Goal: Information Seeking & Learning: Learn about a topic

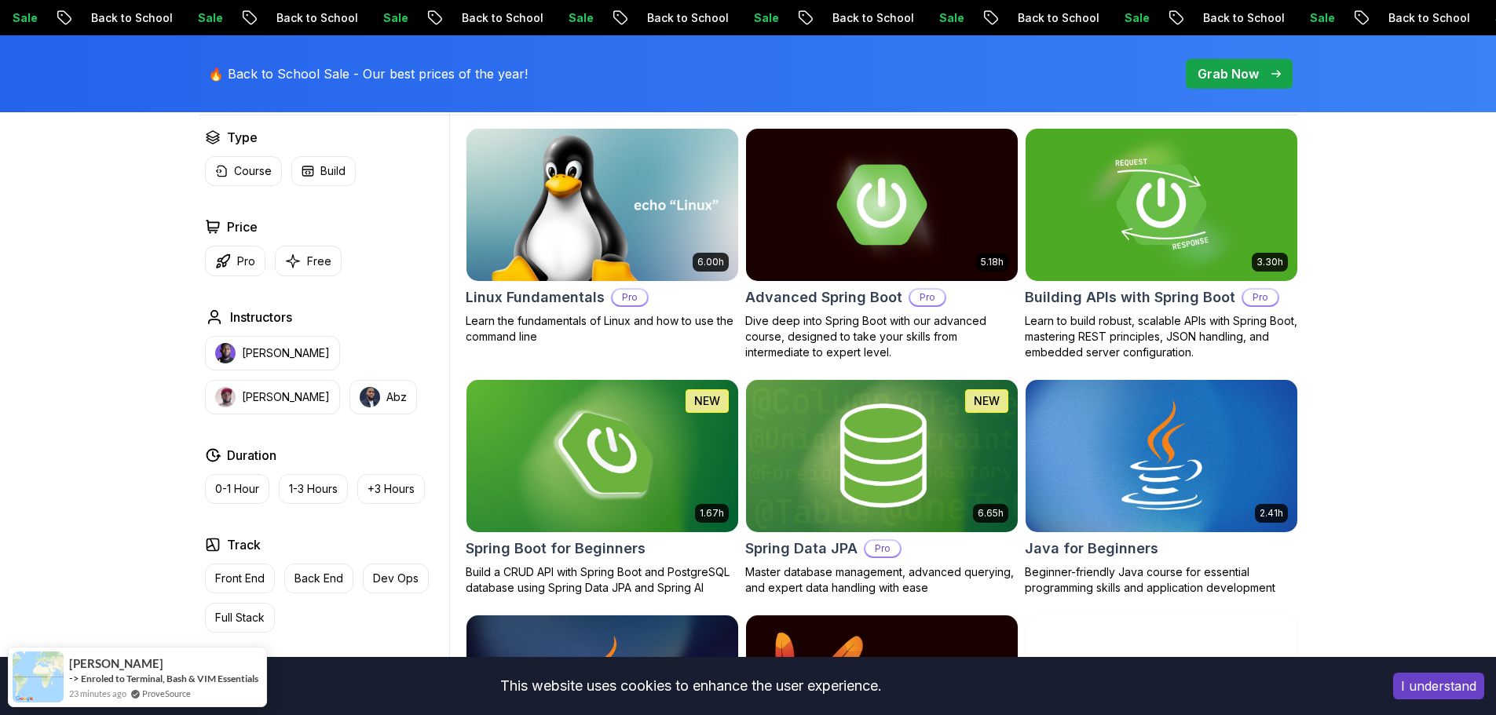
scroll to position [550, 0]
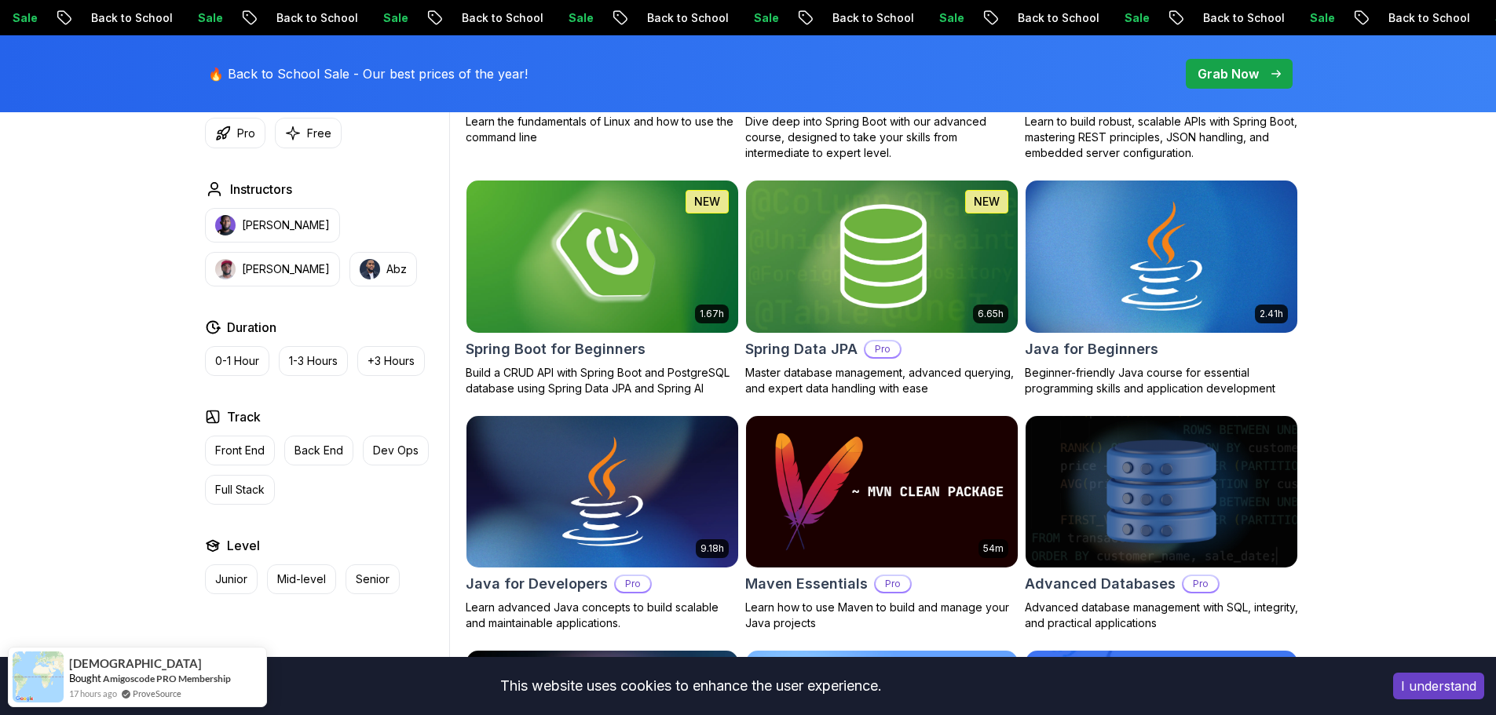
scroll to position [393, 0]
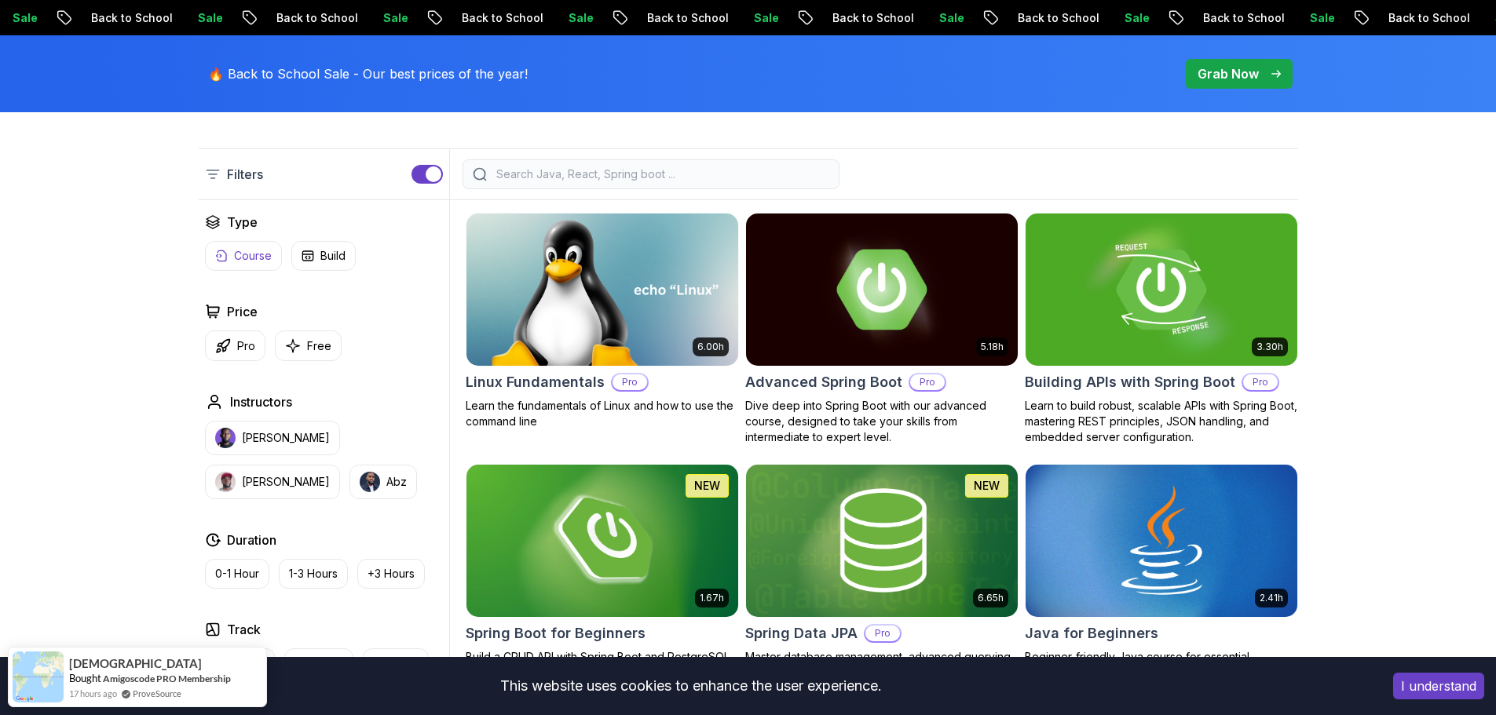
click at [262, 260] on p "Course" at bounding box center [253, 256] width 38 height 16
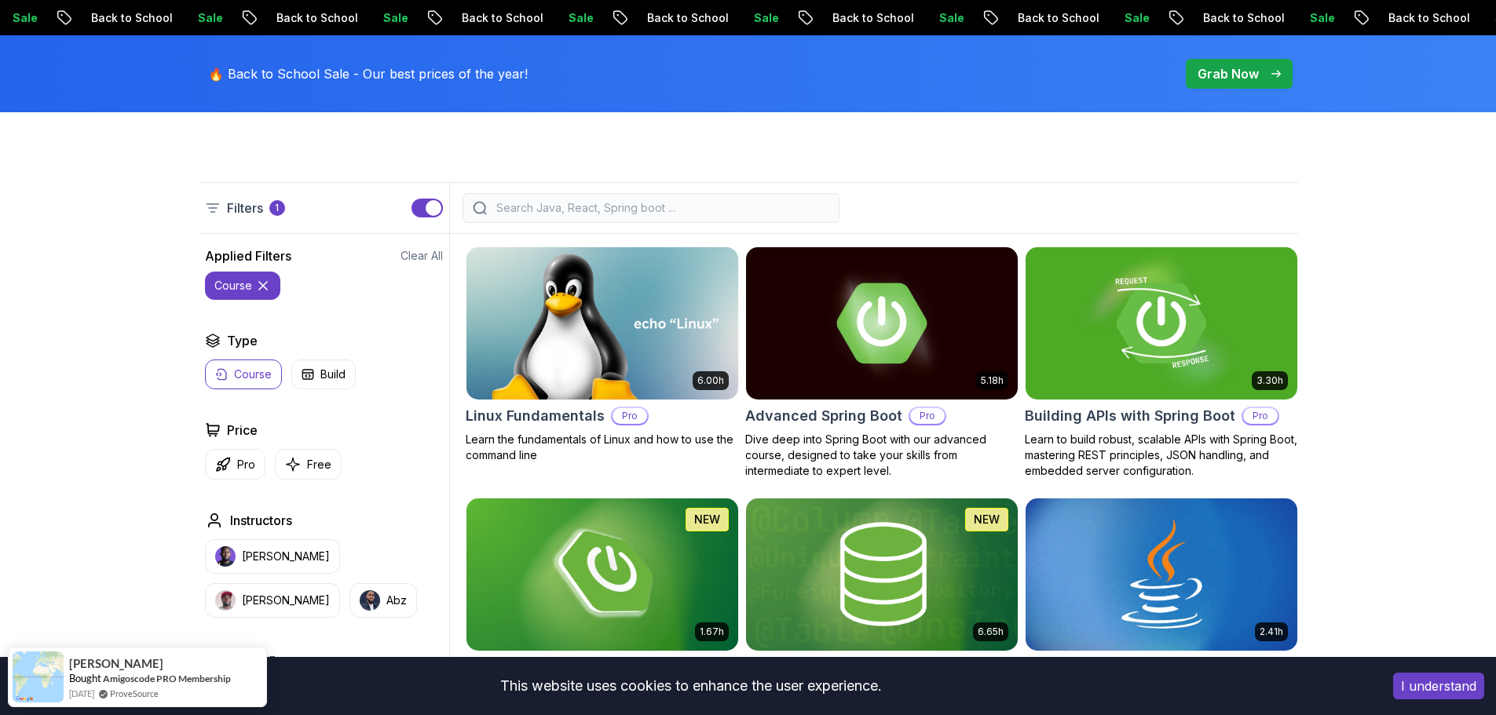
scroll to position [315, 0]
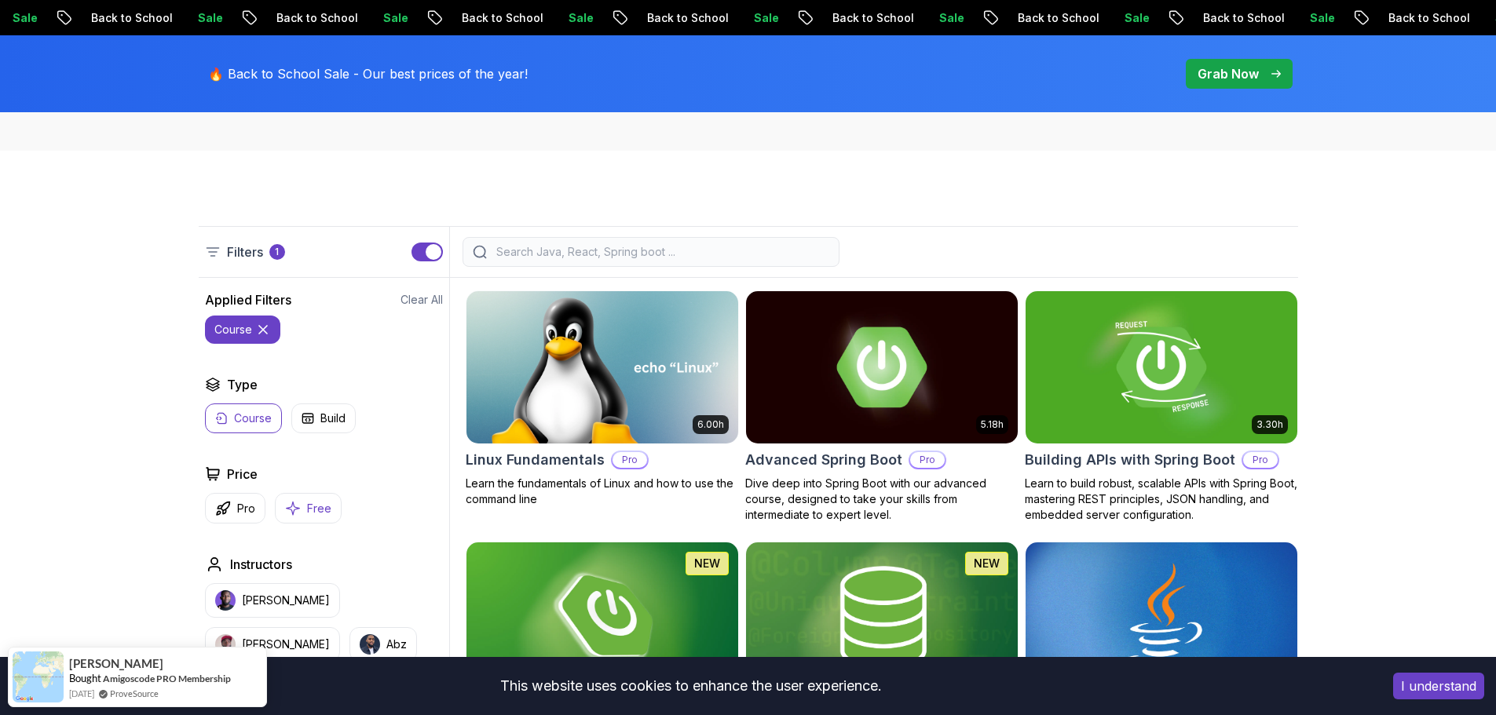
click at [316, 499] on button "Free" at bounding box center [308, 508] width 67 height 31
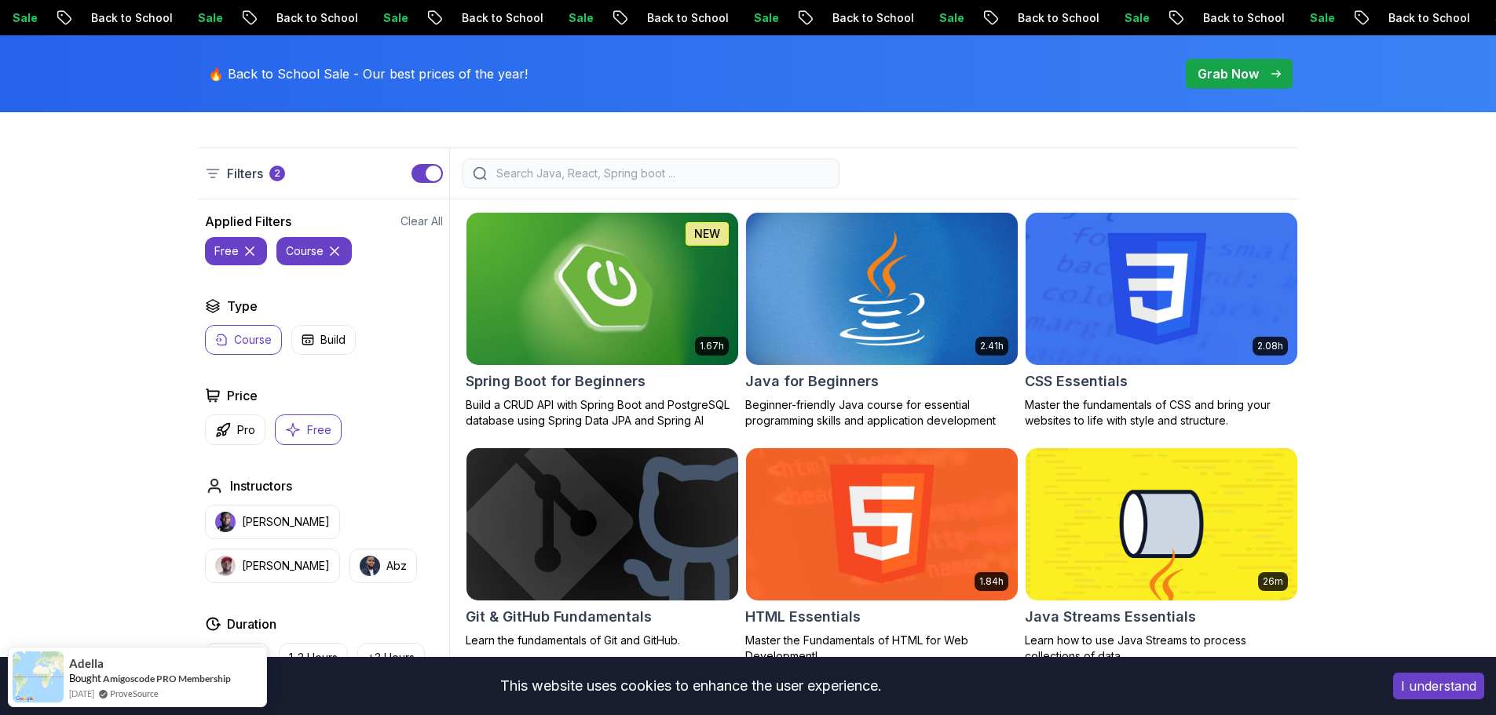
scroll to position [315, 0]
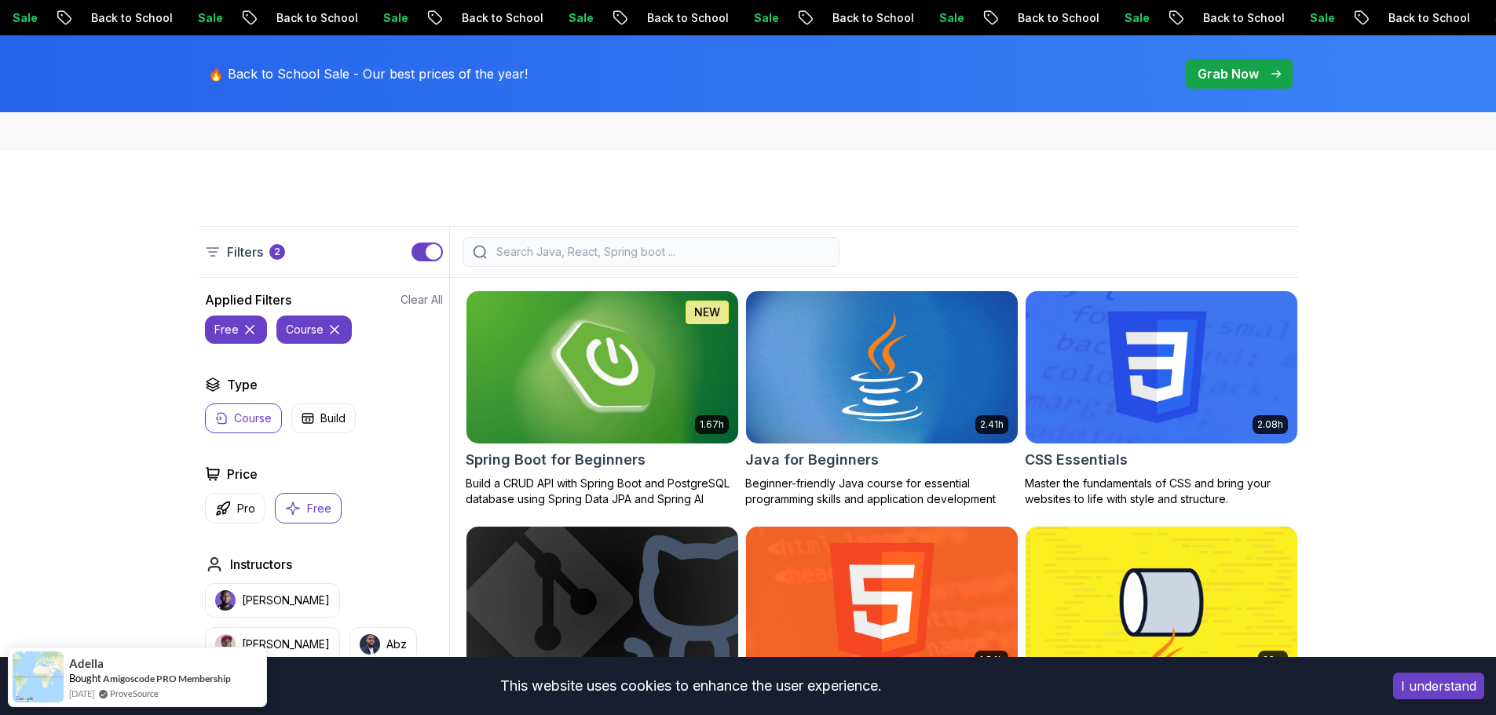
click at [652, 403] on img at bounding box center [601, 366] width 285 height 159
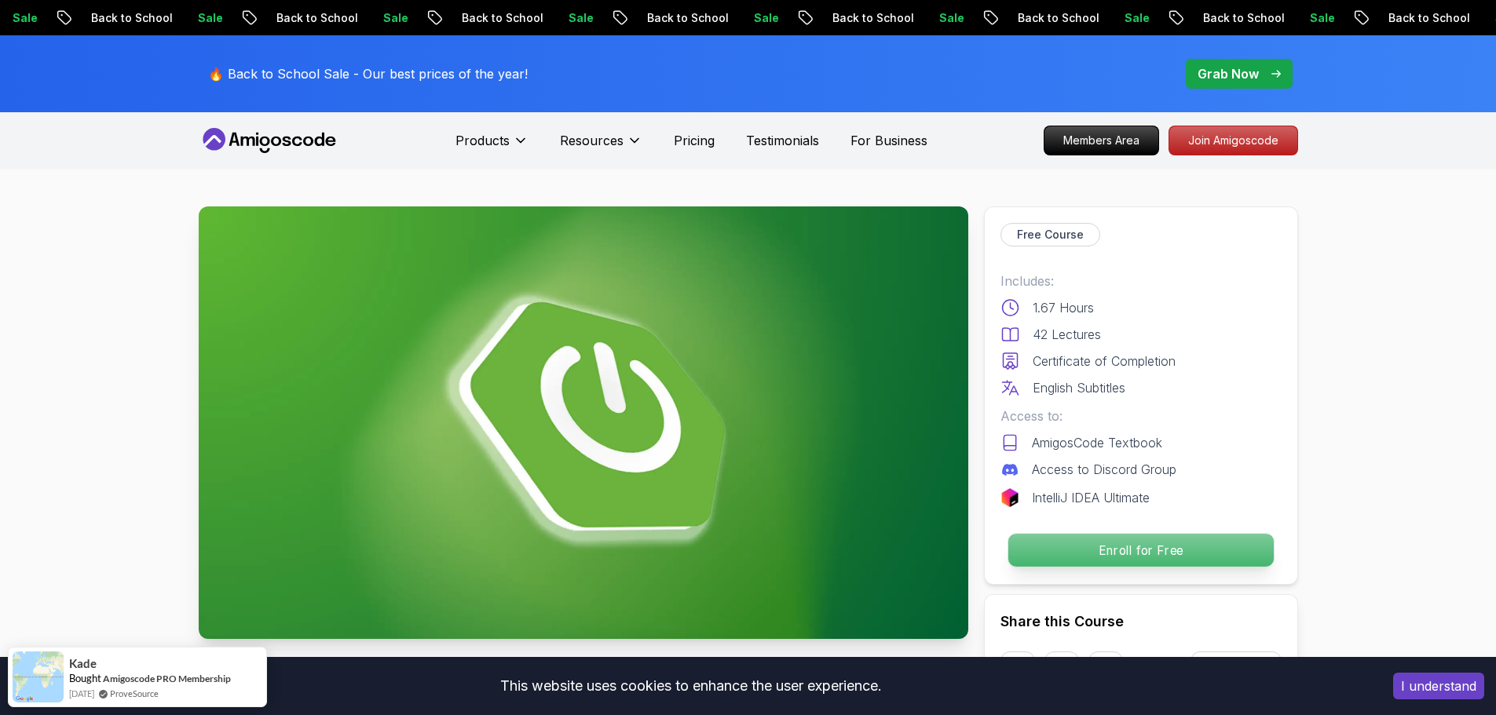
click at [1146, 550] on p "Enroll for Free" at bounding box center [1139, 550] width 265 height 33
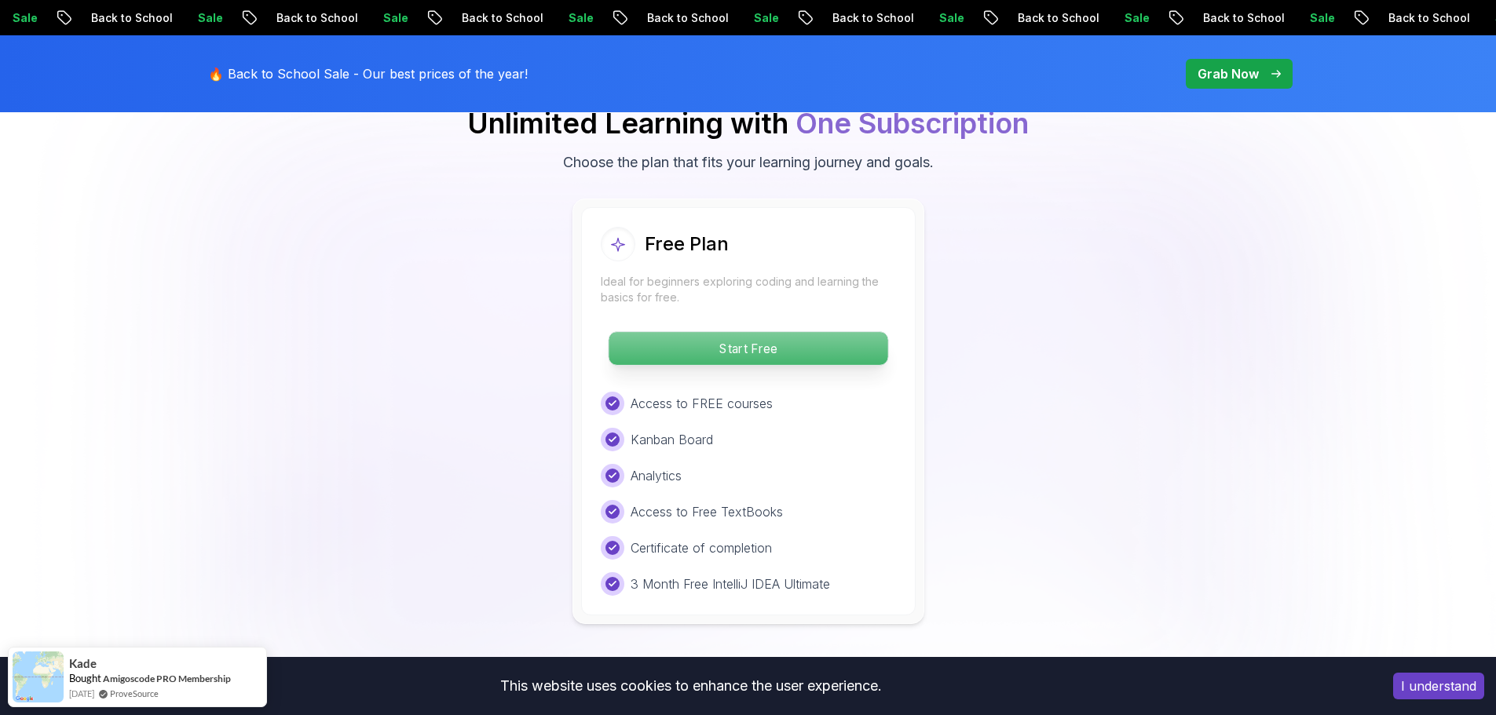
scroll to position [3275, 0]
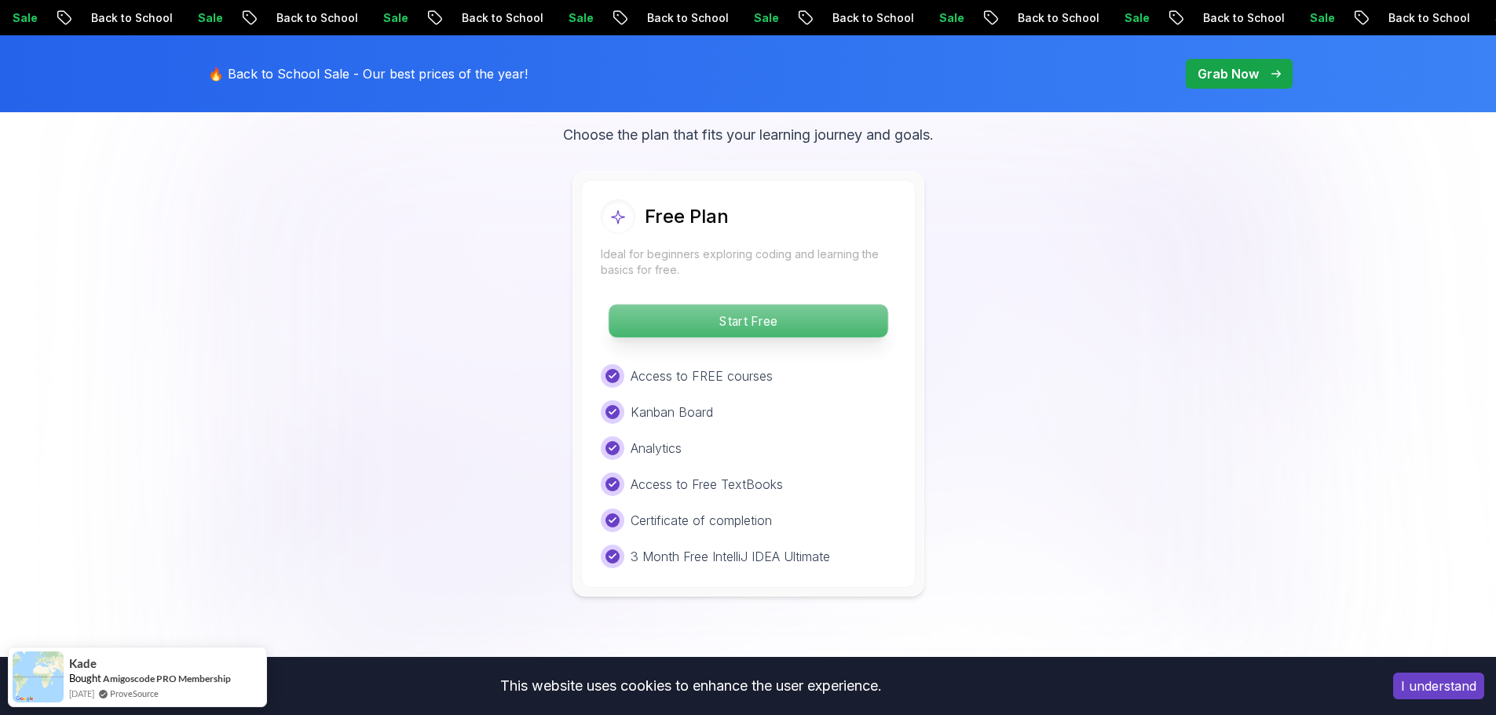
click at [828, 305] on p "Start Free" at bounding box center [748, 321] width 279 height 33
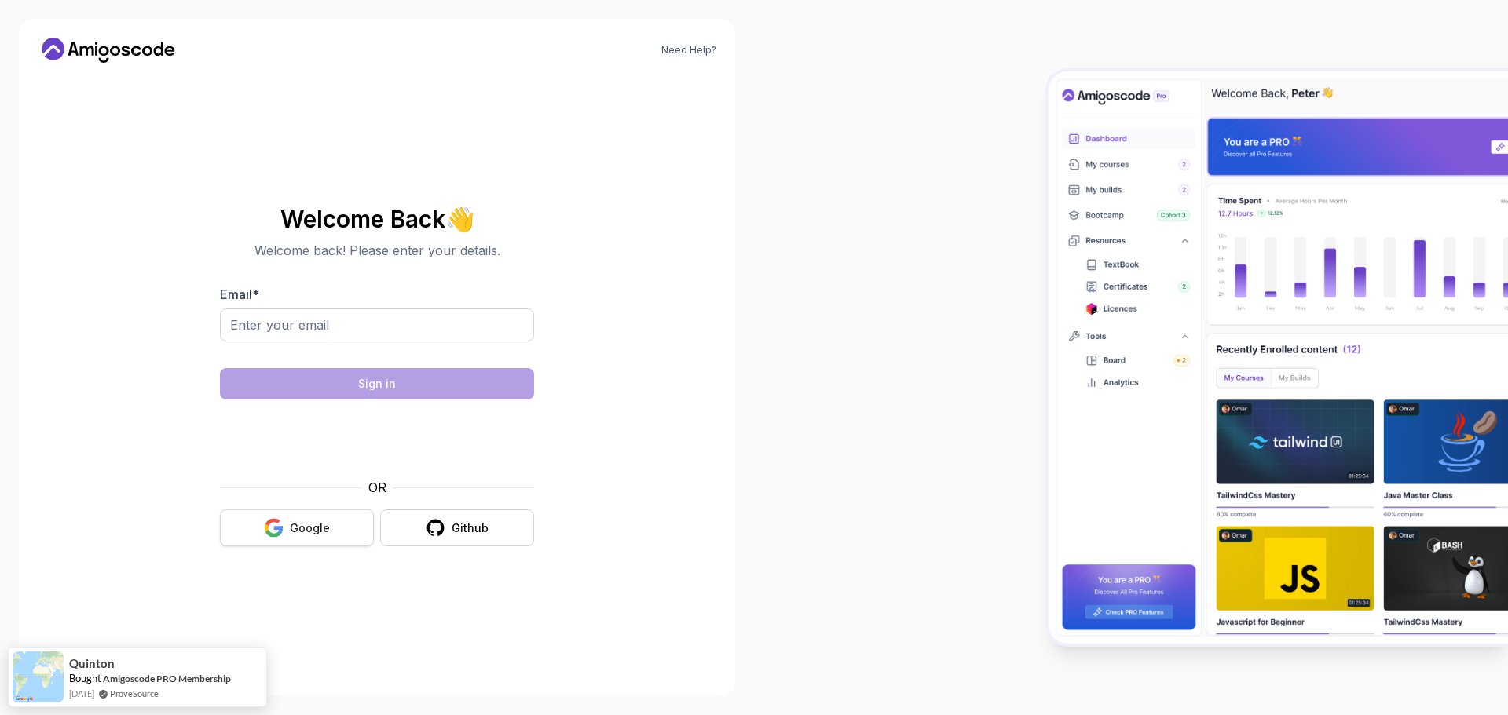
click at [308, 530] on div "Google" at bounding box center [310, 529] width 40 height 16
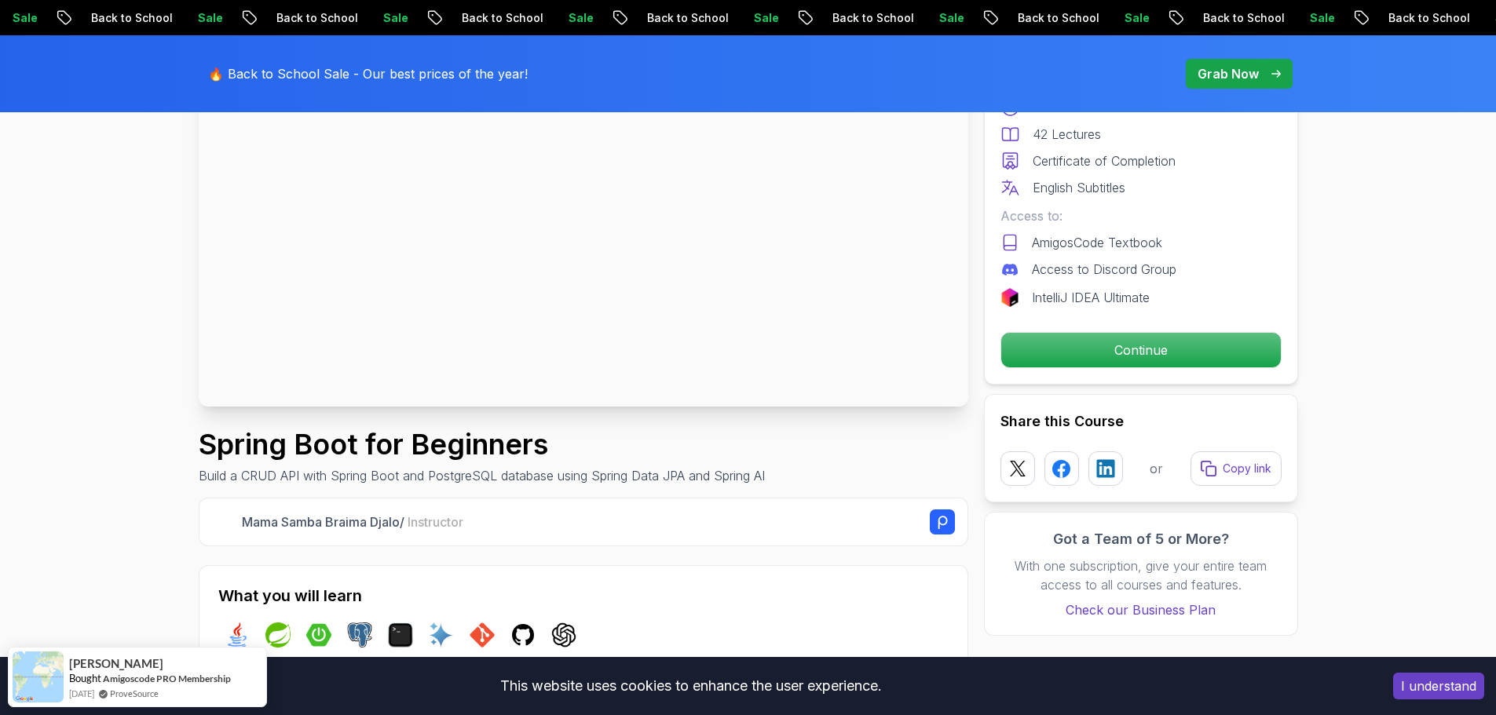
scroll to position [236, 0]
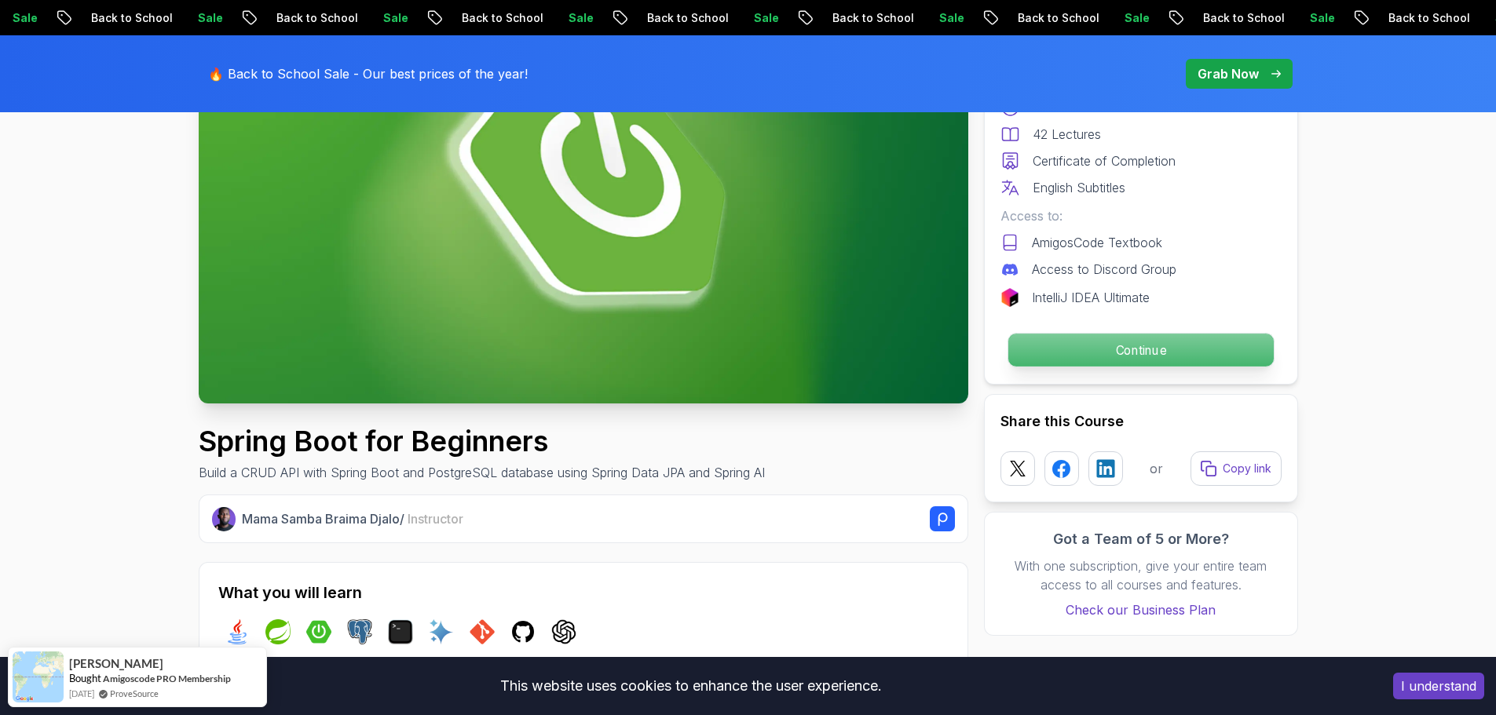
click at [1164, 343] on p "Continue" at bounding box center [1139, 350] width 265 height 33
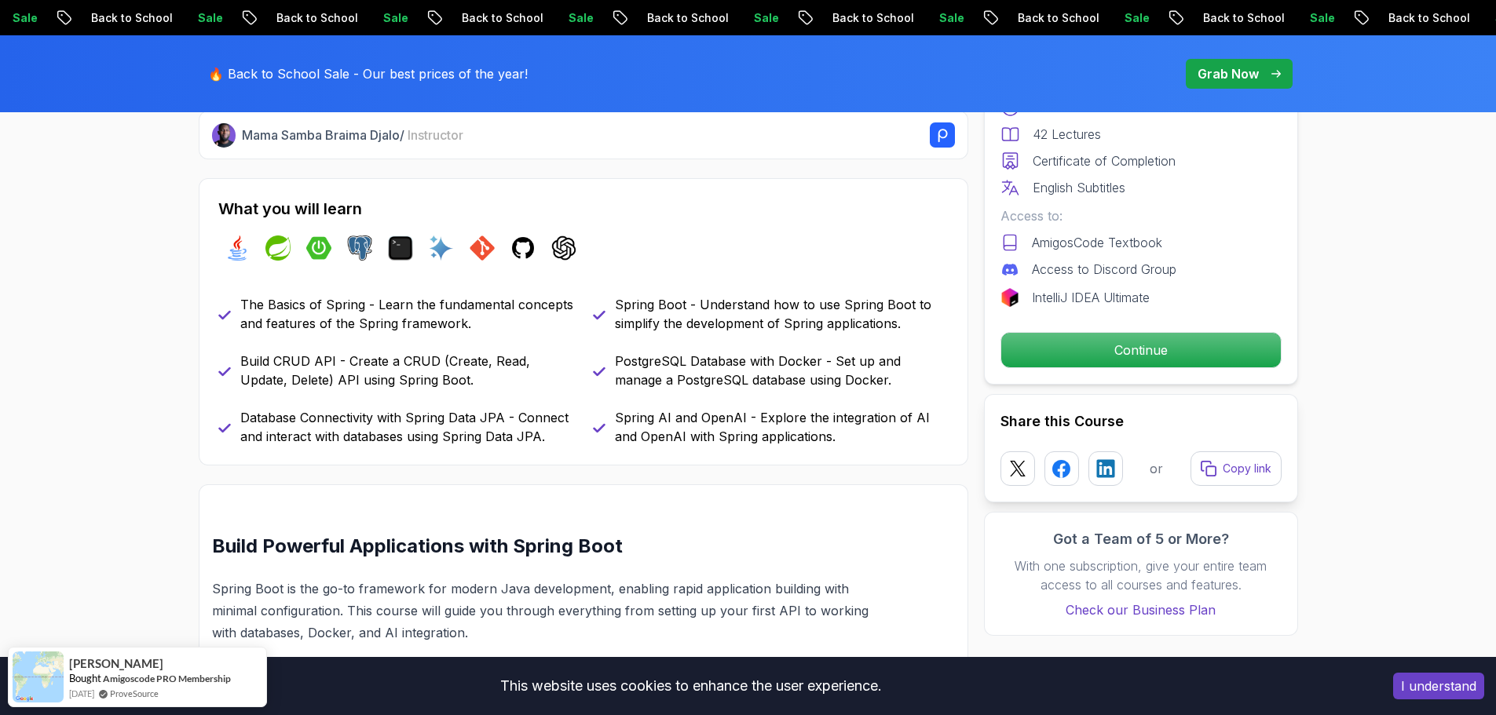
scroll to position [628, 0]
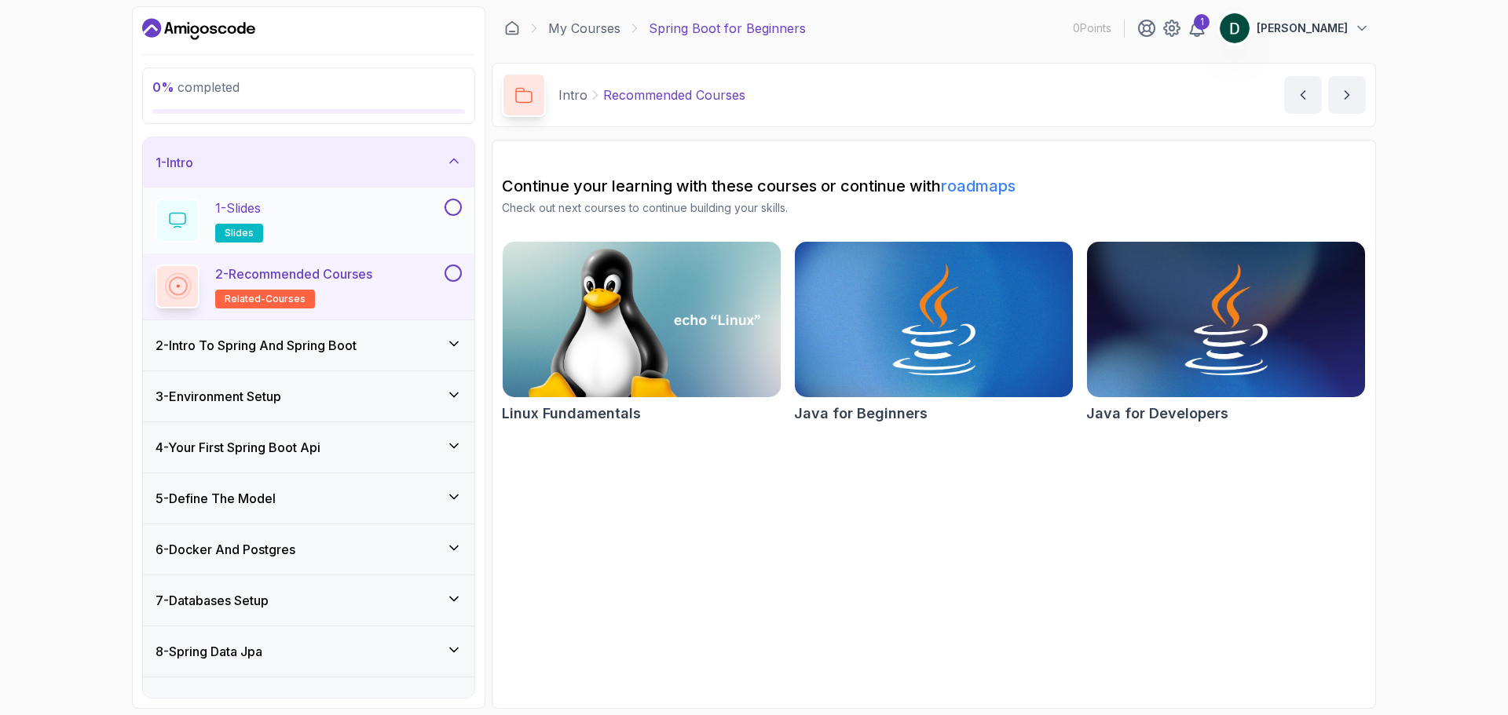
click at [277, 225] on div "1 - Slides slides" at bounding box center [298, 221] width 286 height 44
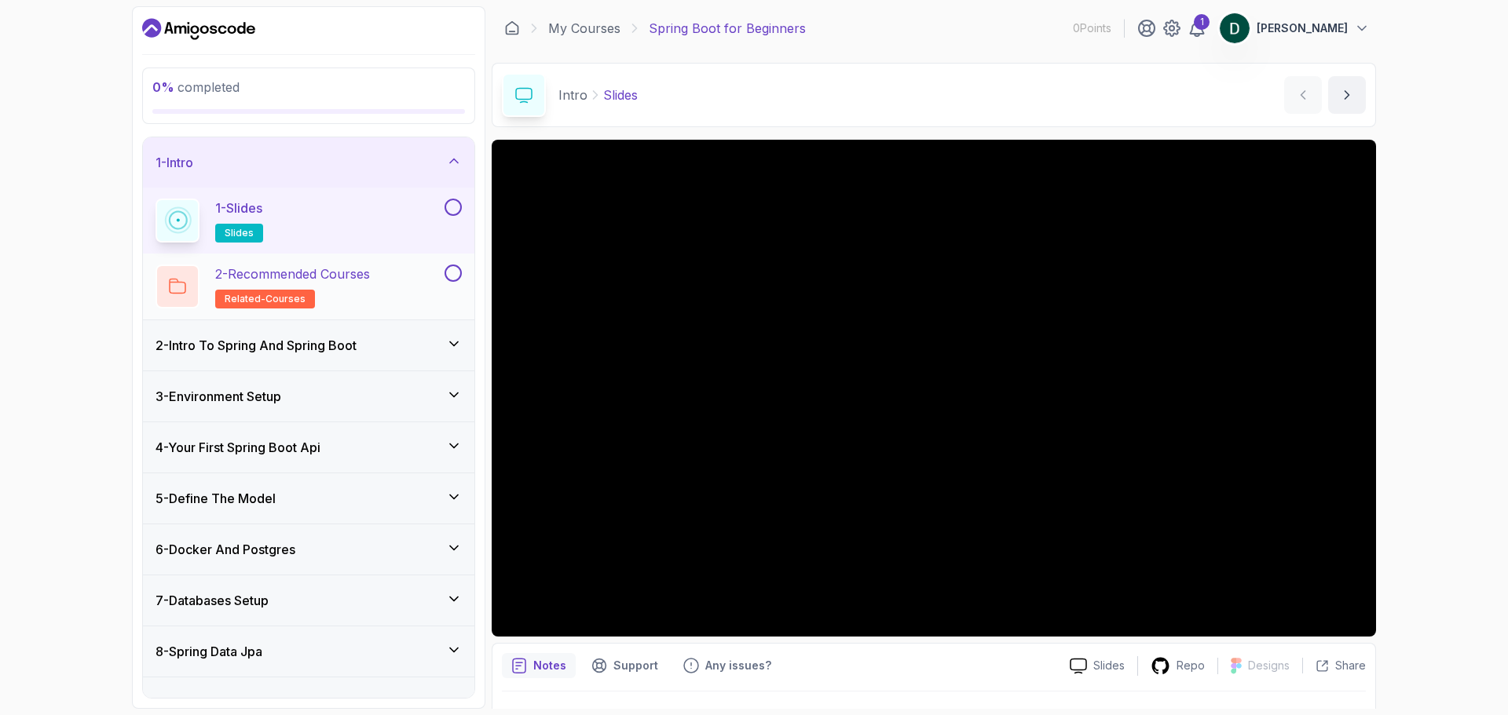
click at [368, 285] on h2 "2 - Recommended Courses related-courses" at bounding box center [292, 287] width 155 height 44
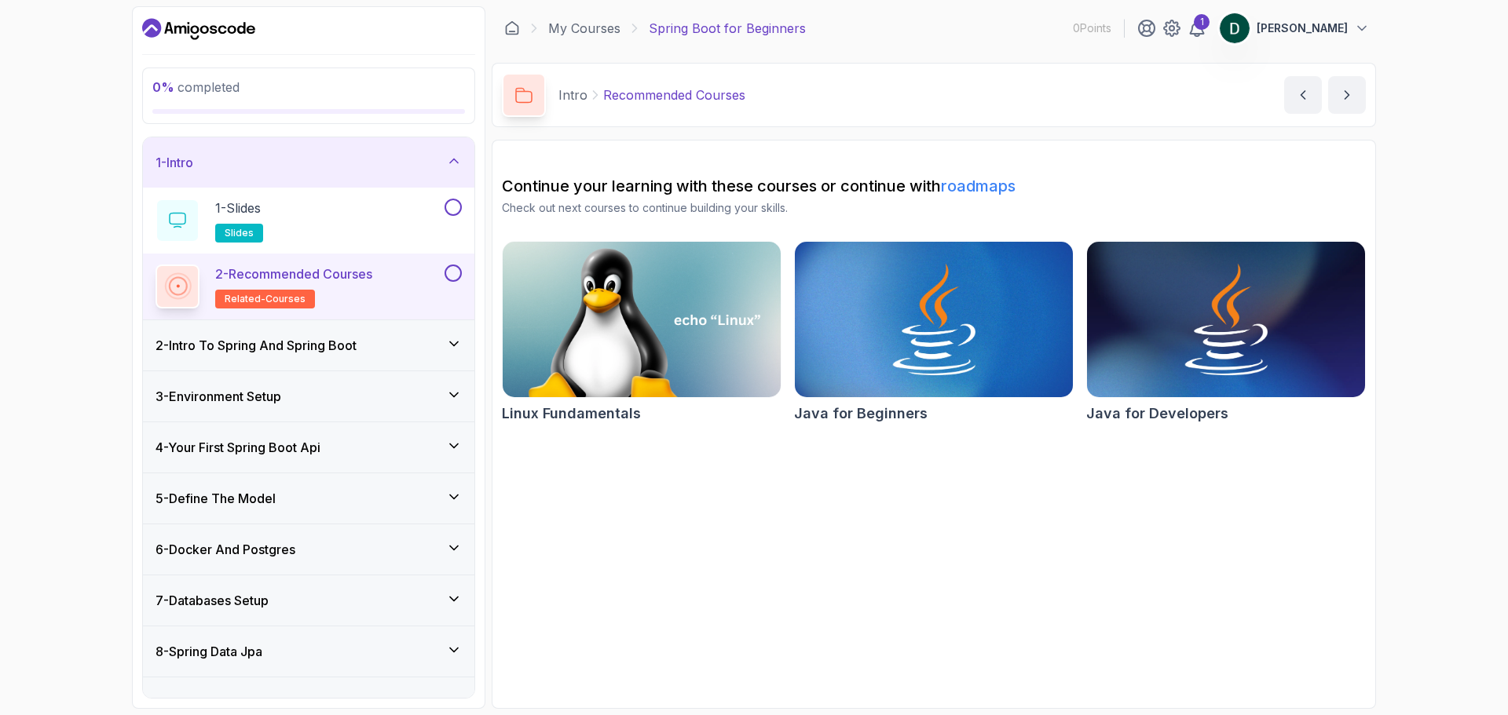
click at [375, 346] on div "2 - Intro To Spring And Spring Boot" at bounding box center [308, 345] width 306 height 19
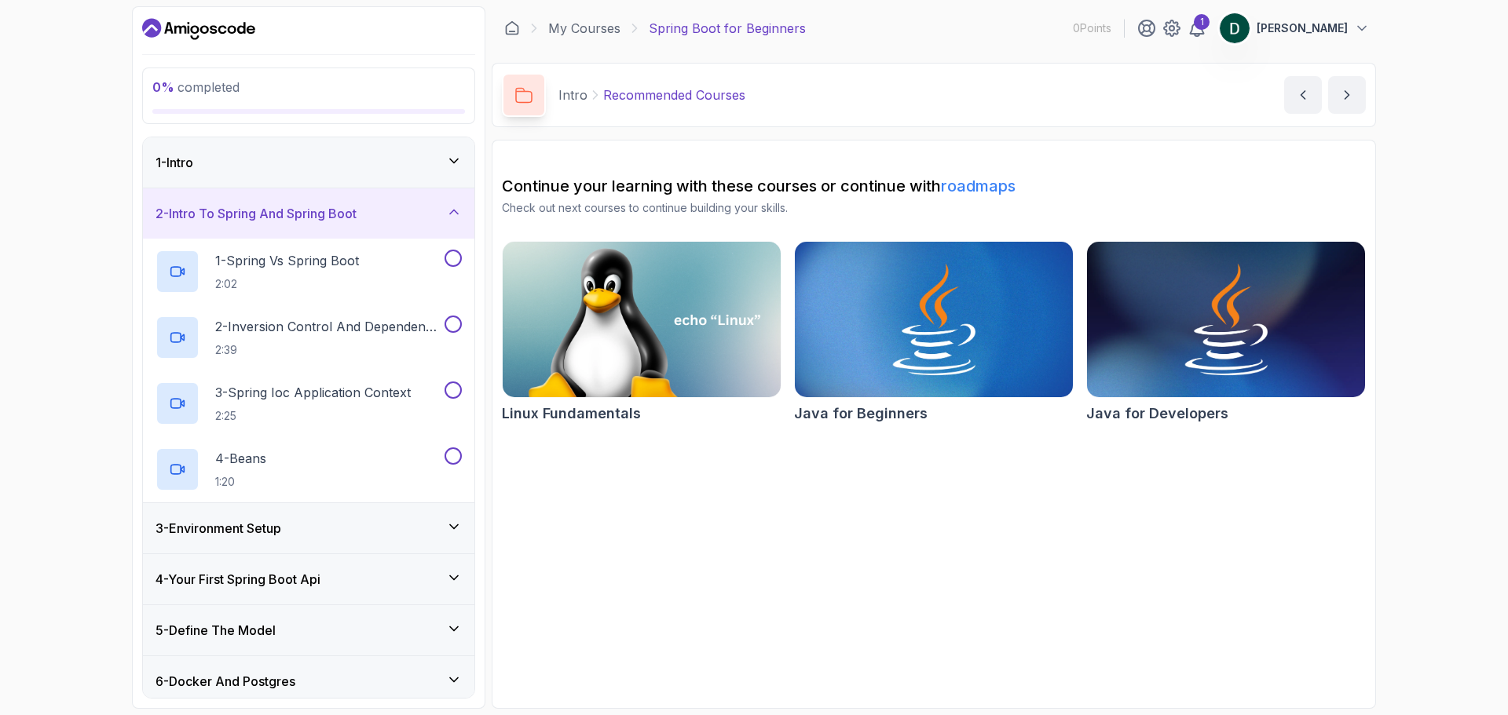
click at [369, 155] on div "1 - Intro" at bounding box center [308, 162] width 306 height 19
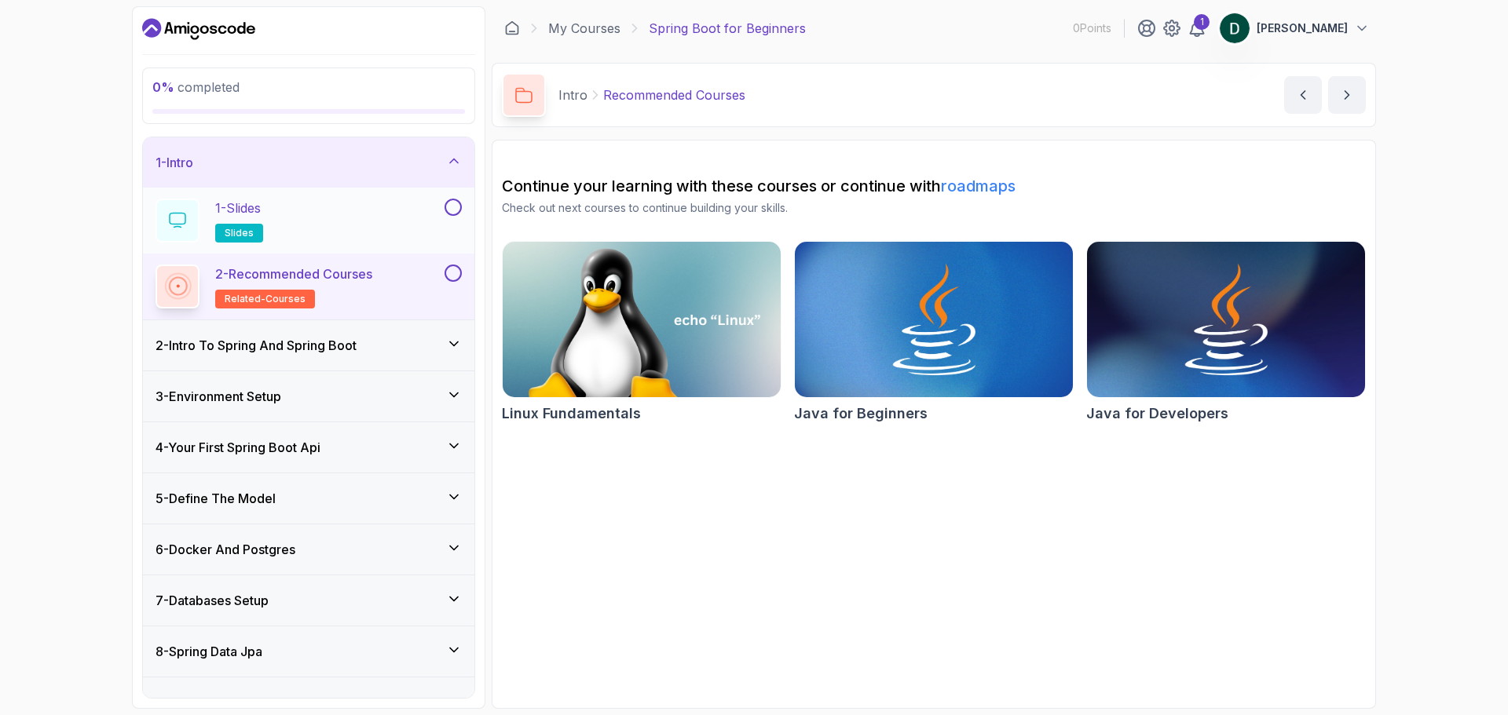
click at [455, 197] on div "1 - Slides slides" at bounding box center [308, 221] width 331 height 66
click at [455, 207] on button at bounding box center [452, 207] width 17 height 17
click at [411, 218] on div "1 - Slides slides" at bounding box center [298, 221] width 286 height 44
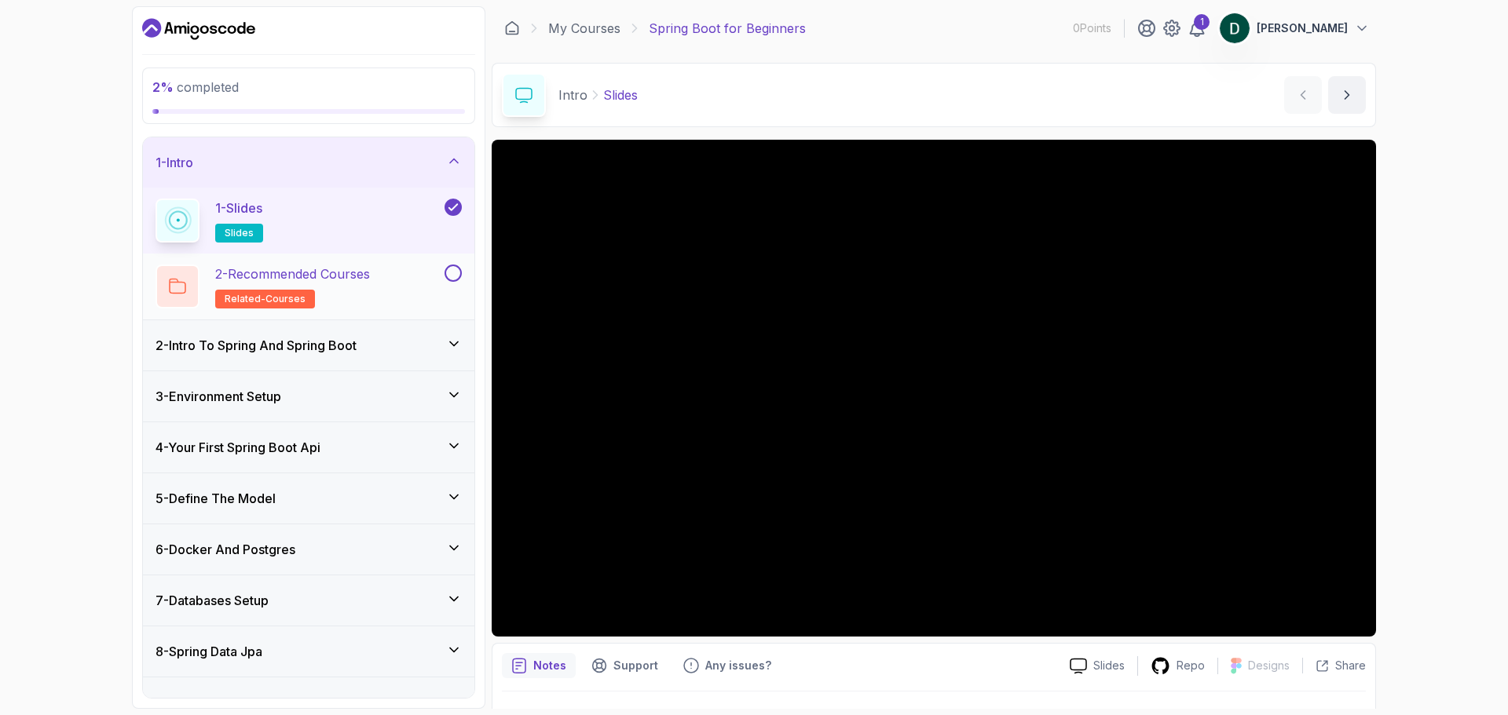
click at [451, 271] on button at bounding box center [452, 273] width 17 height 17
click at [400, 344] on div "2 - Intro To Spring And Spring Boot" at bounding box center [308, 345] width 306 height 19
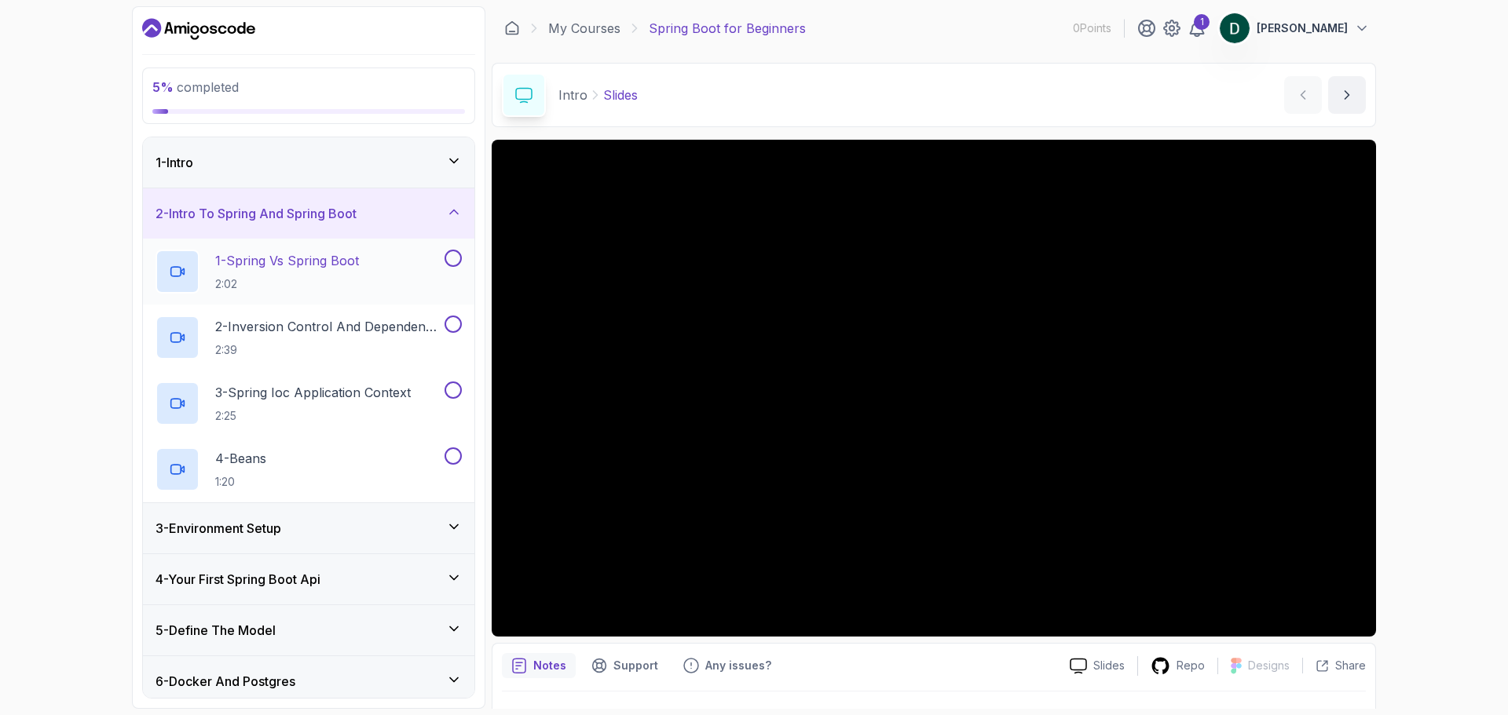
click at [428, 265] on div "1 - Spring Vs Spring Boot 2:02" at bounding box center [298, 272] width 286 height 44
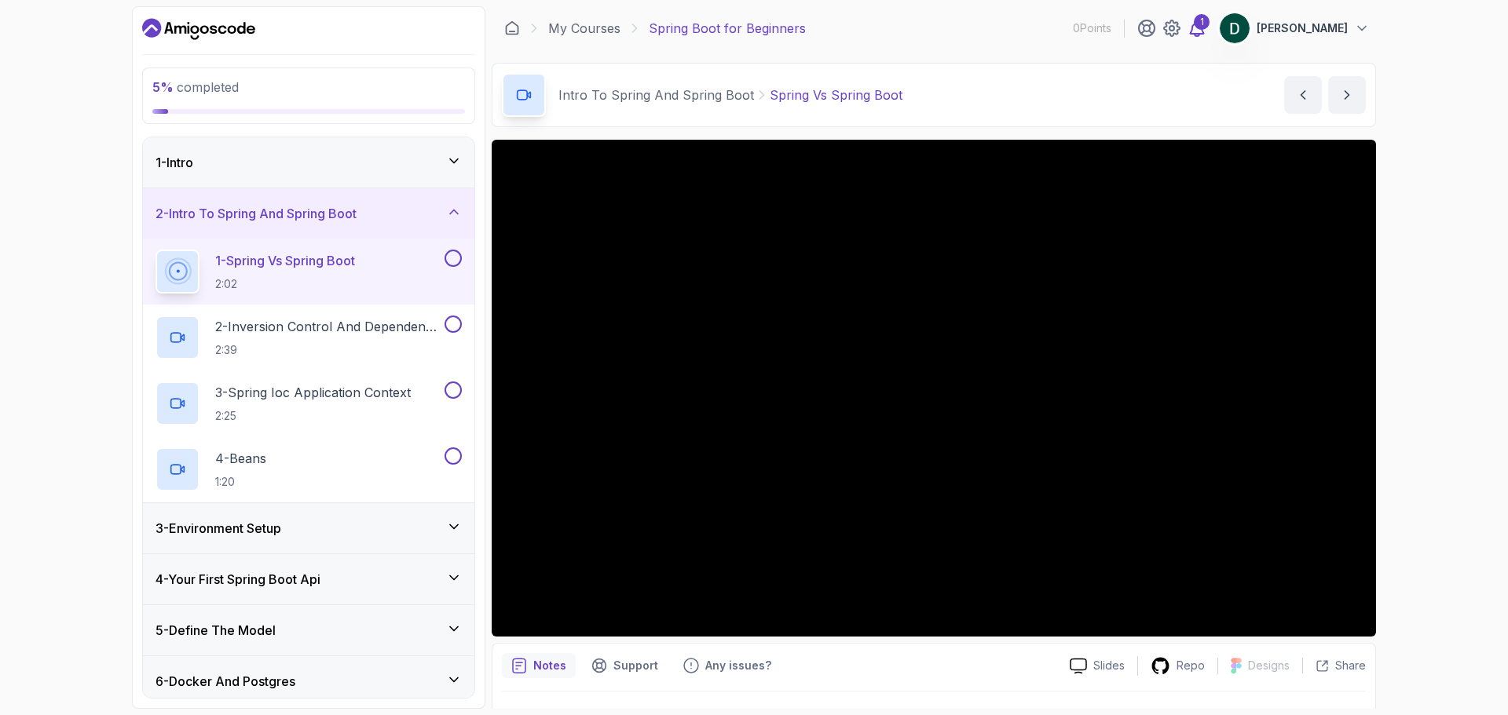
click at [1204, 19] on div "1" at bounding box center [1202, 22] width 16 height 16
click at [1454, 132] on div "5 % completed 1 - Intro 2 - Intro To Spring And Spring Boot 1 - Spring Vs Sprin…" at bounding box center [754, 357] width 1508 height 715
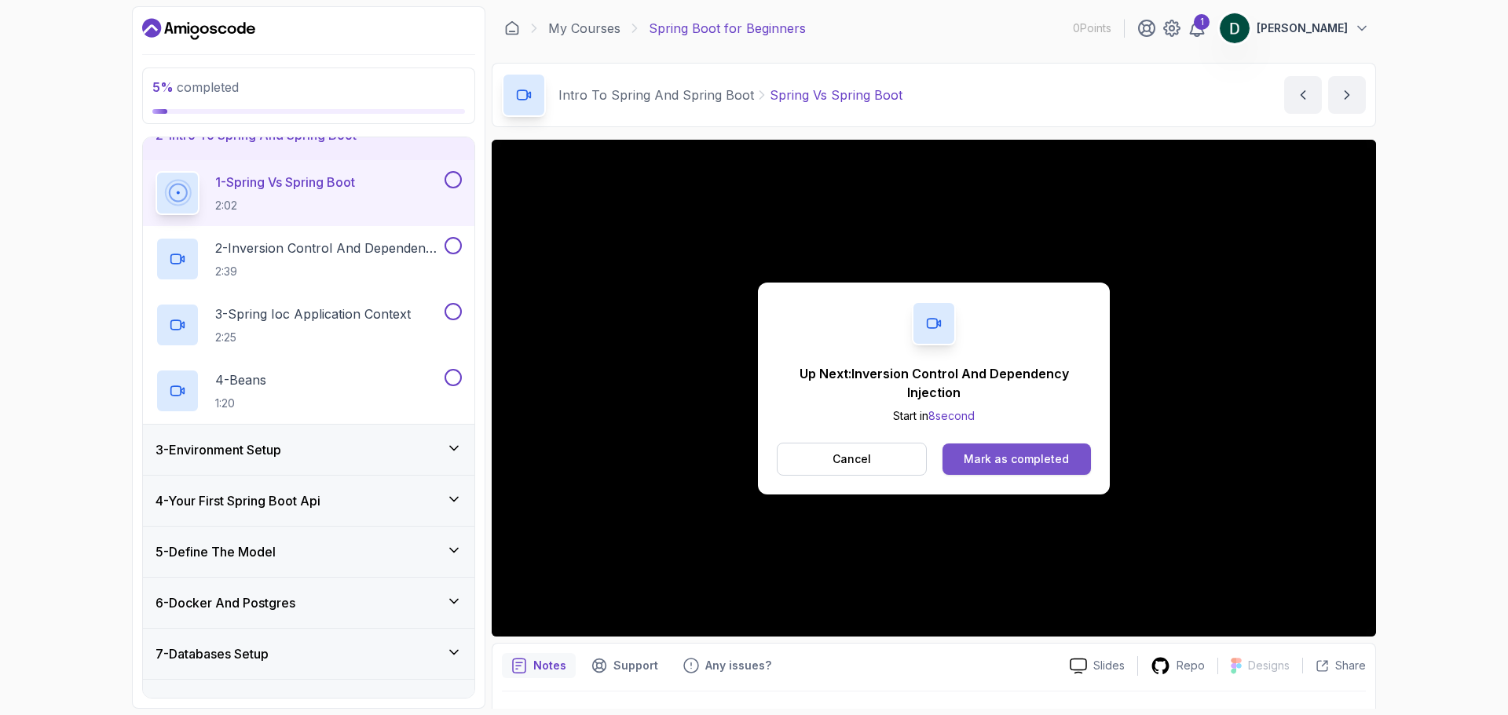
click at [975, 452] on div "Mark as completed" at bounding box center [1016, 460] width 105 height 16
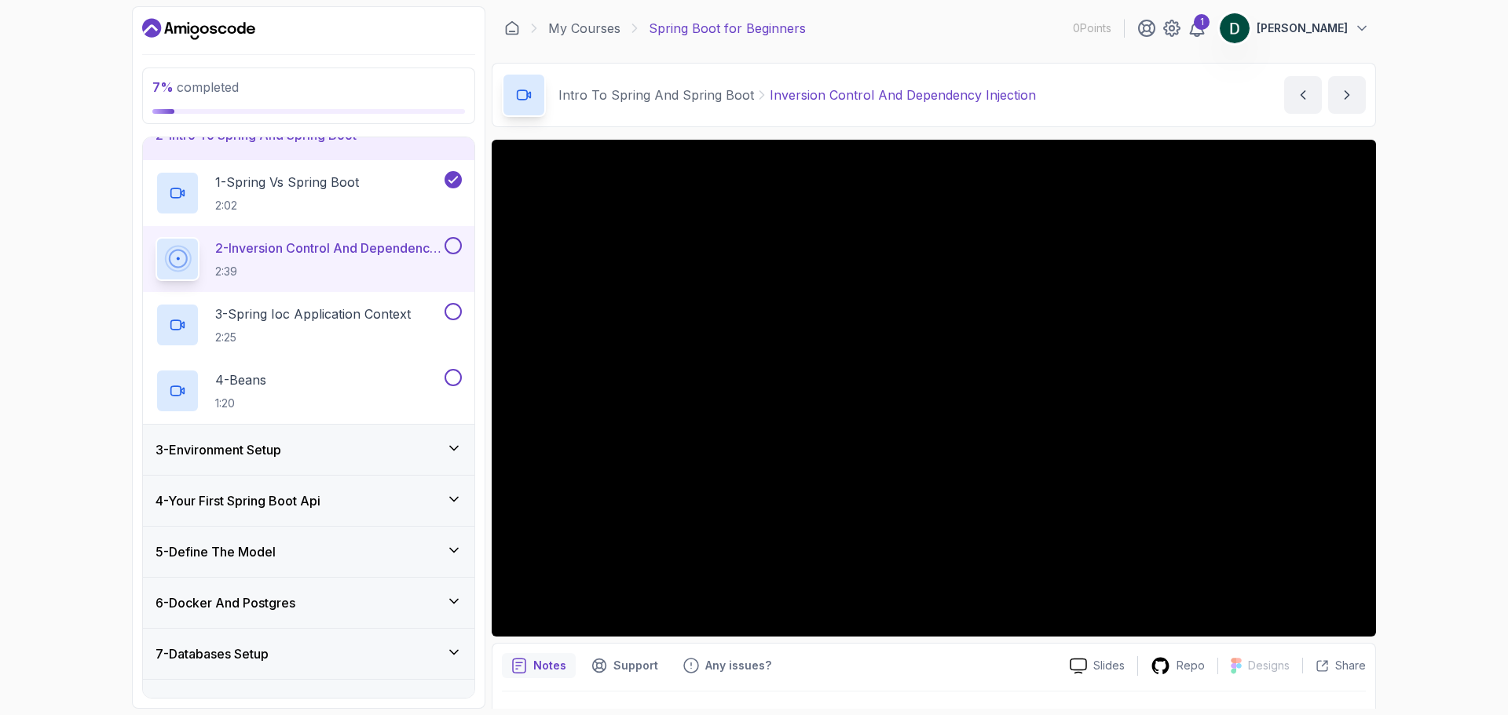
drag, startPoint x: 453, startPoint y: 258, endPoint x: 449, endPoint y: 251, distance: 8.1
click at [450, 252] on button "2 - Inversion Control And Dependency Injection 2:39" at bounding box center [308, 259] width 306 height 44
click at [458, 242] on button at bounding box center [452, 245] width 17 height 17
click at [410, 318] on p "3 - Spring Ioc Application Context" at bounding box center [313, 314] width 196 height 19
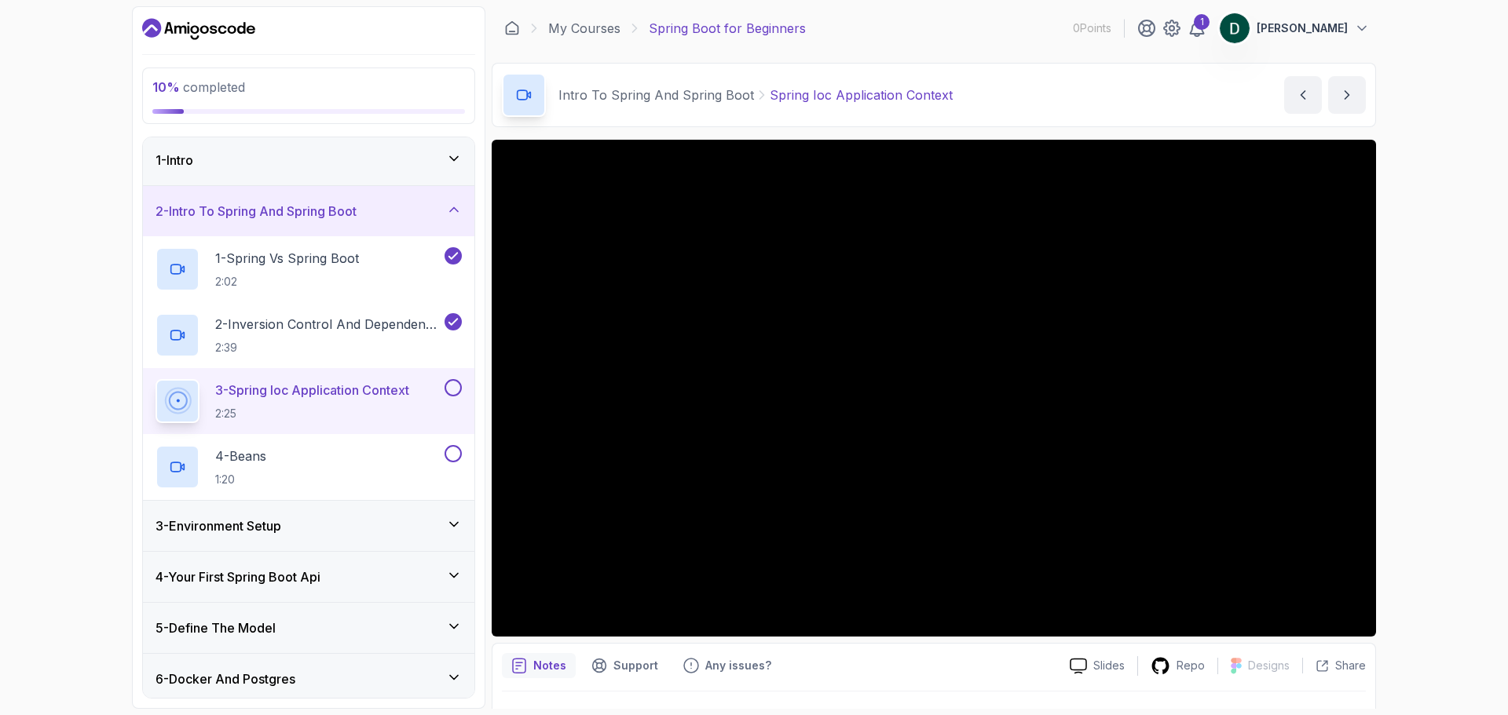
scroll to position [1, 0]
click at [459, 384] on button at bounding box center [452, 389] width 17 height 17
click at [455, 464] on button "4 - Beans 1:20" at bounding box center [308, 469] width 306 height 44
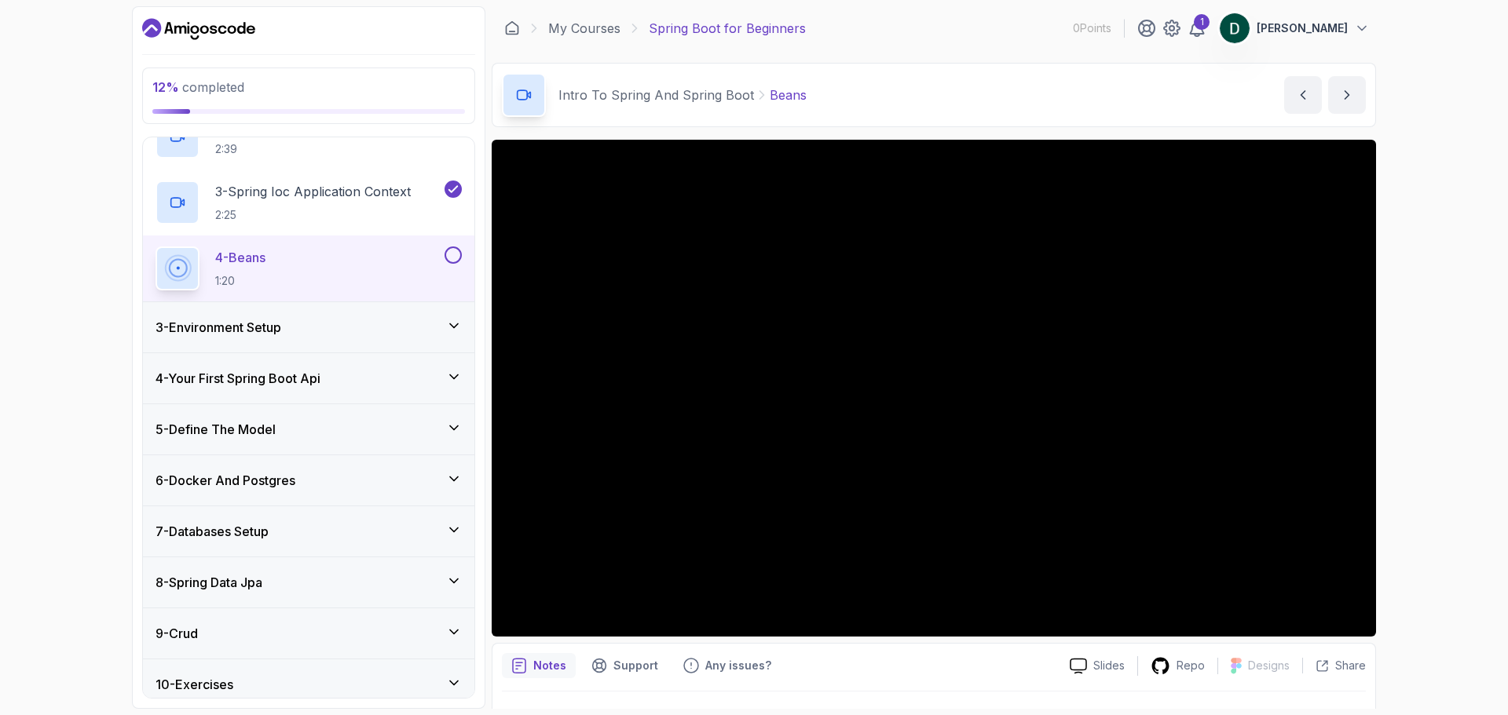
scroll to position [315, 0]
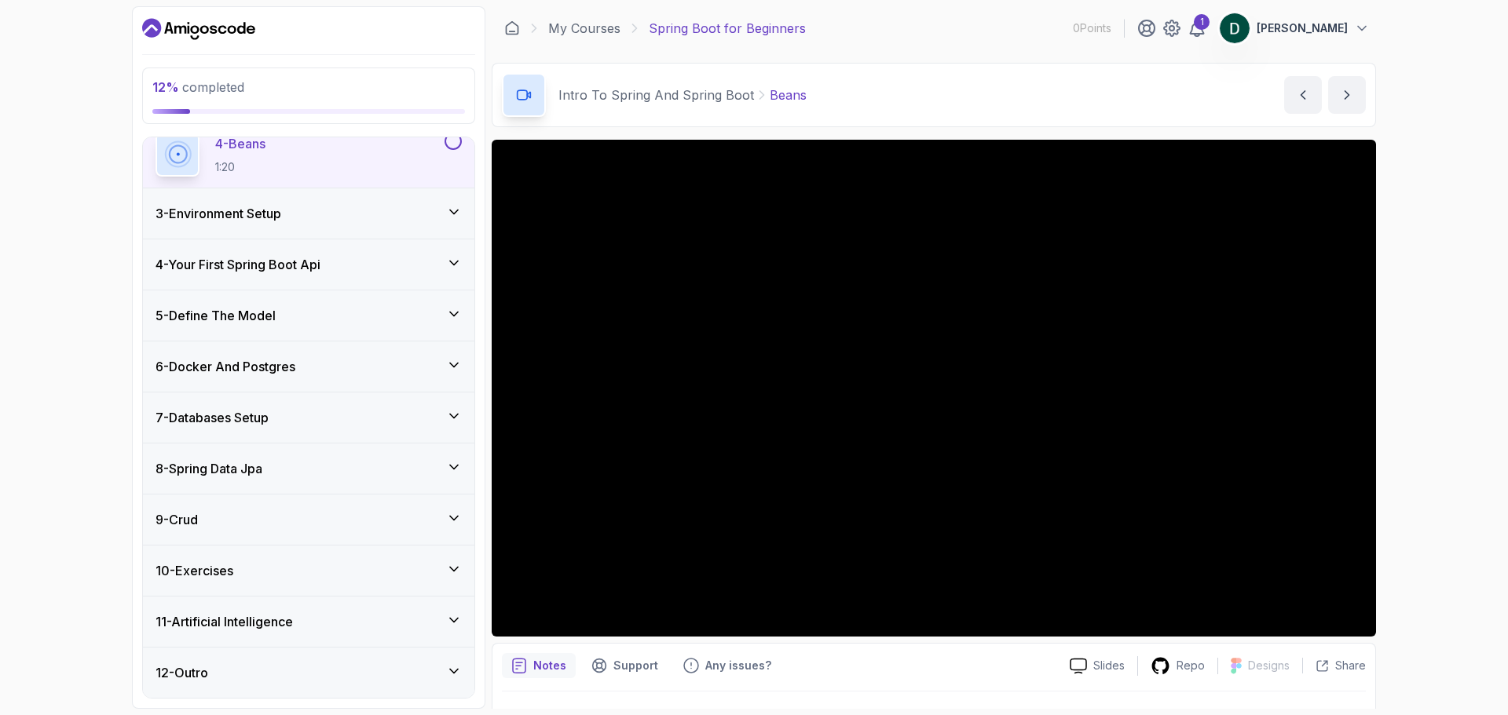
click at [432, 564] on div "10 - Exercises" at bounding box center [308, 570] width 306 height 19
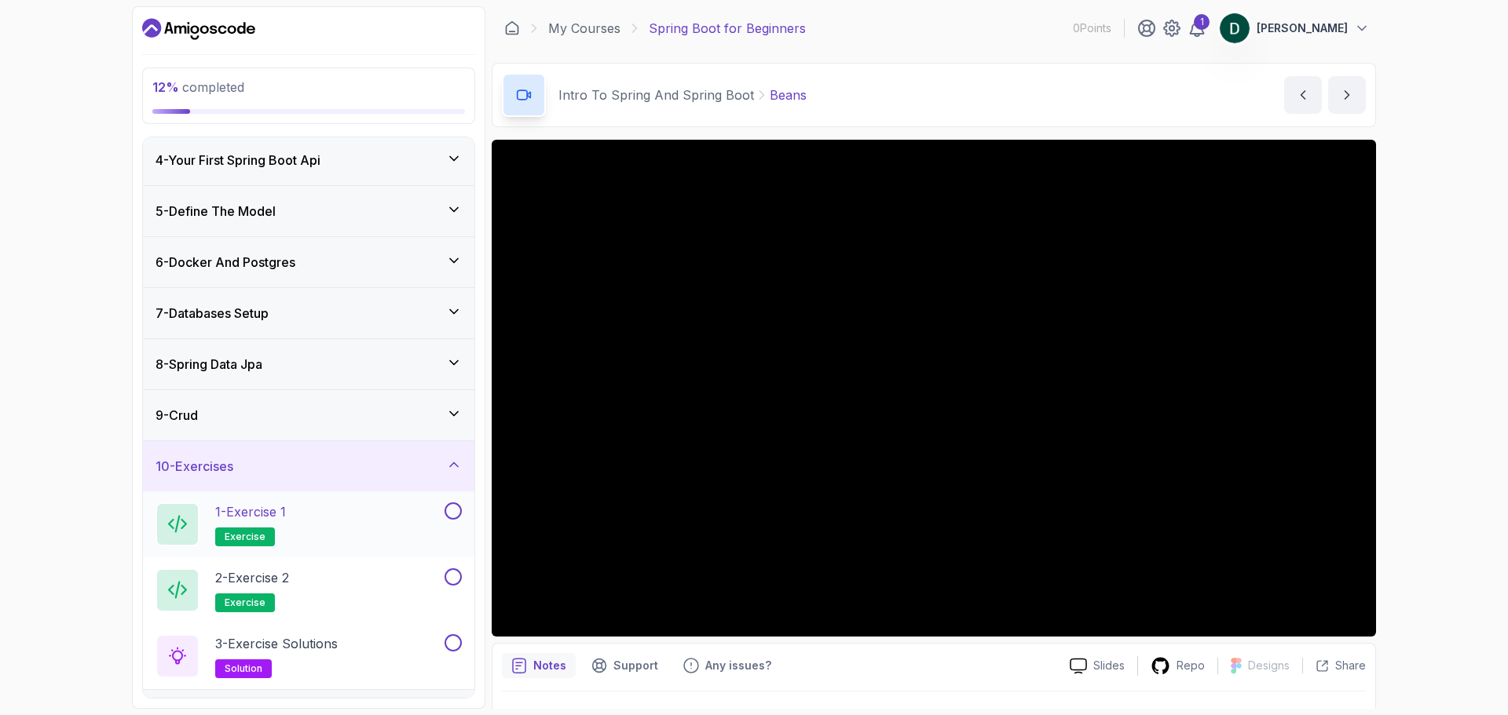
scroll to position [249, 0]
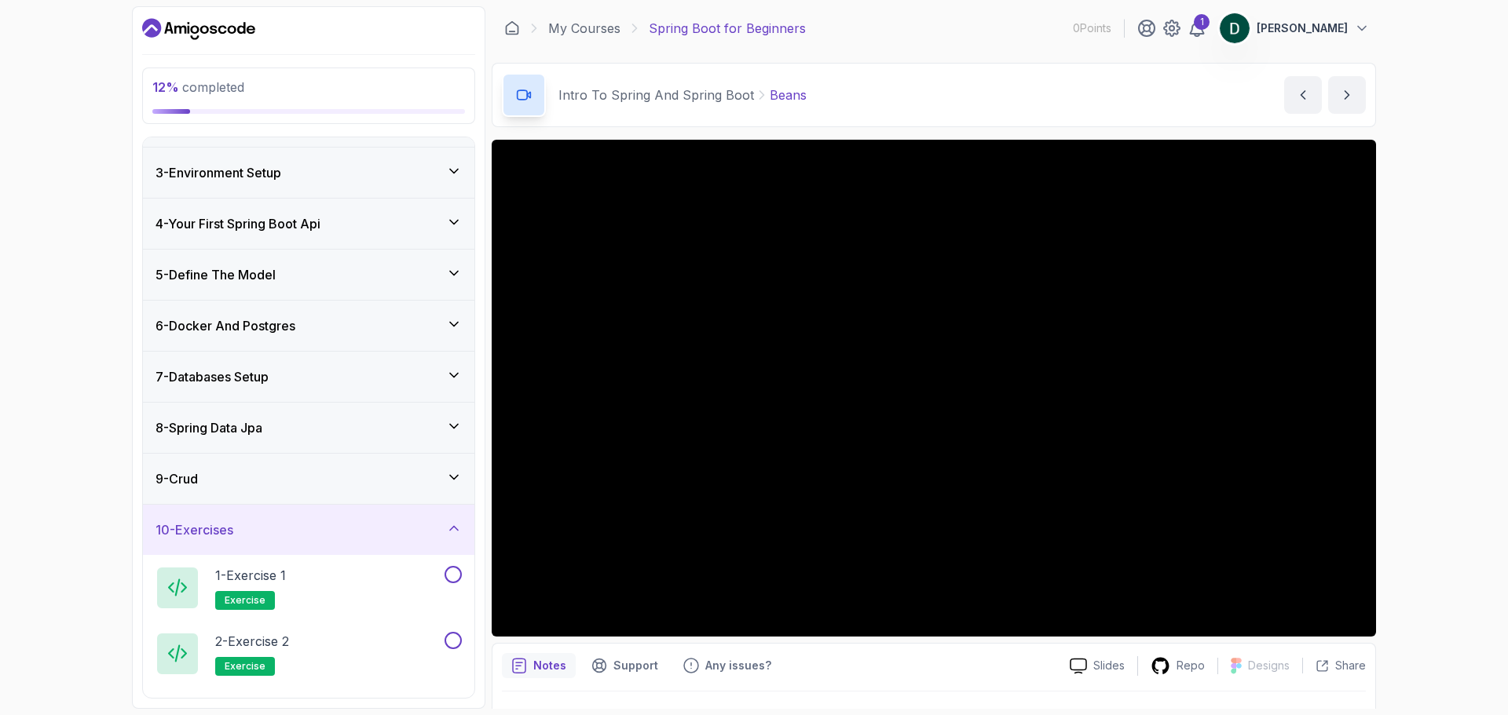
click at [424, 529] on div "10 - Exercises" at bounding box center [308, 530] width 306 height 19
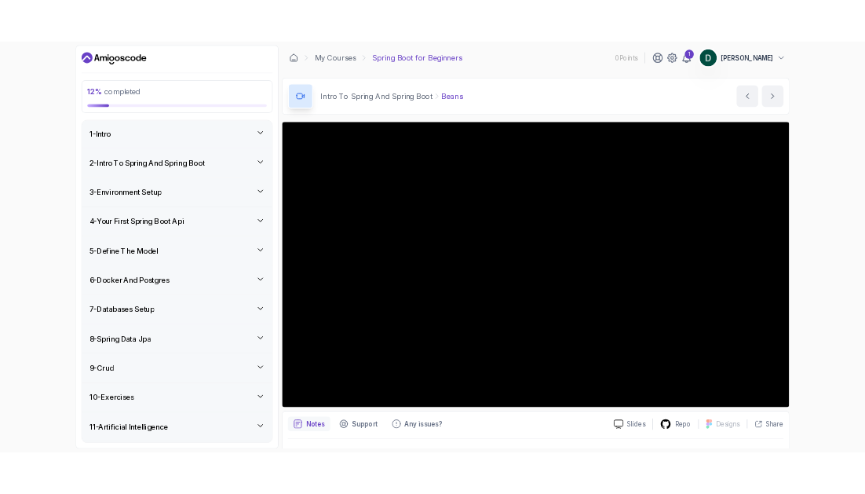
scroll to position [0, 0]
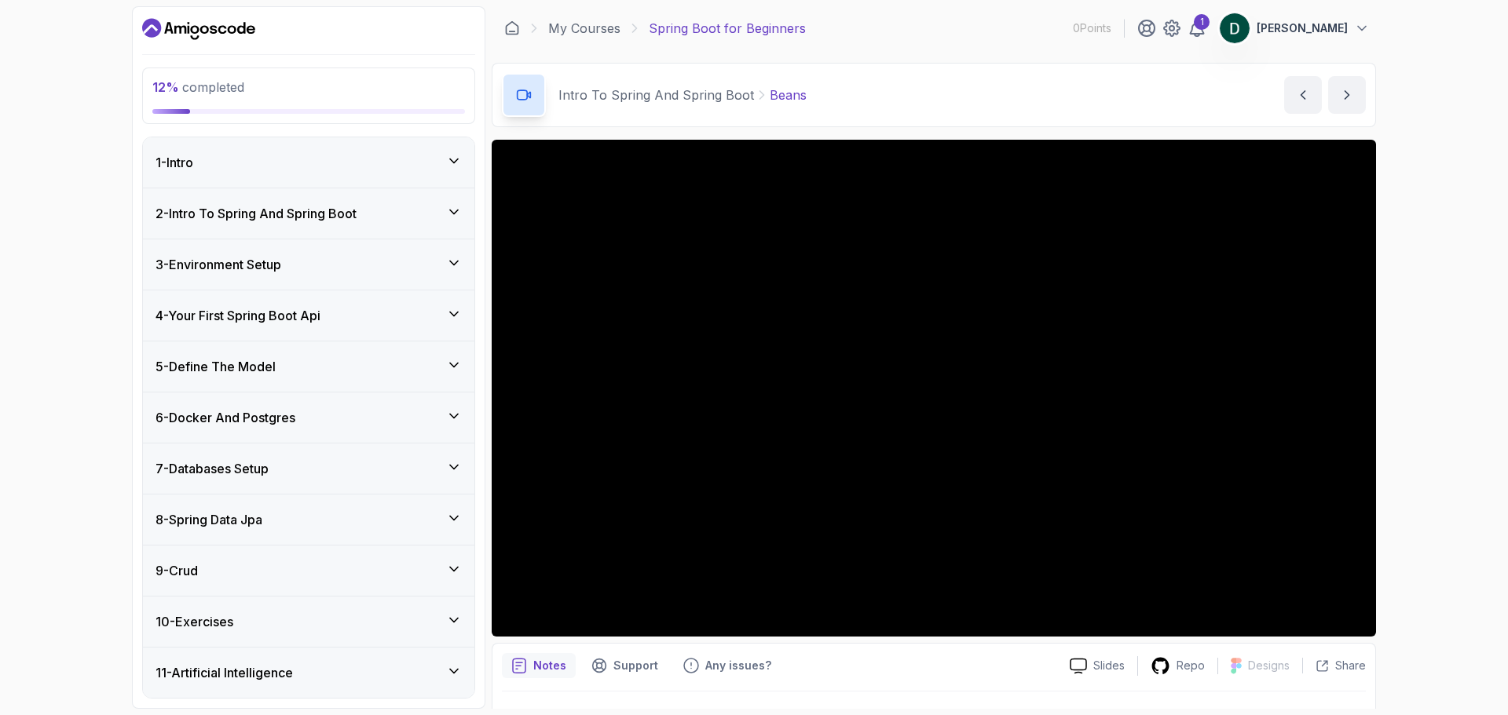
click at [434, 204] on div "2 - Intro To Spring And Spring Boot" at bounding box center [308, 213] width 306 height 19
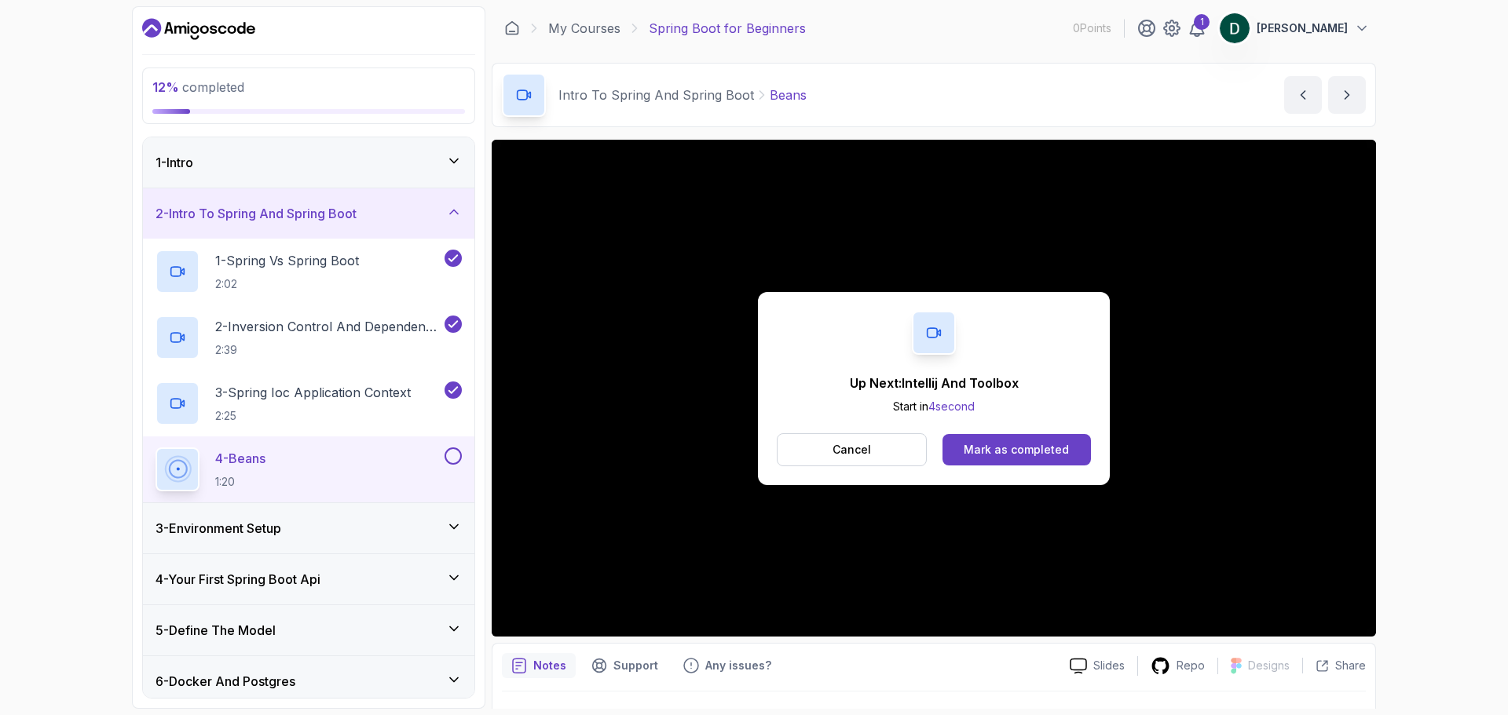
click at [451, 460] on button at bounding box center [452, 456] width 17 height 17
click at [452, 210] on icon at bounding box center [454, 212] width 16 height 16
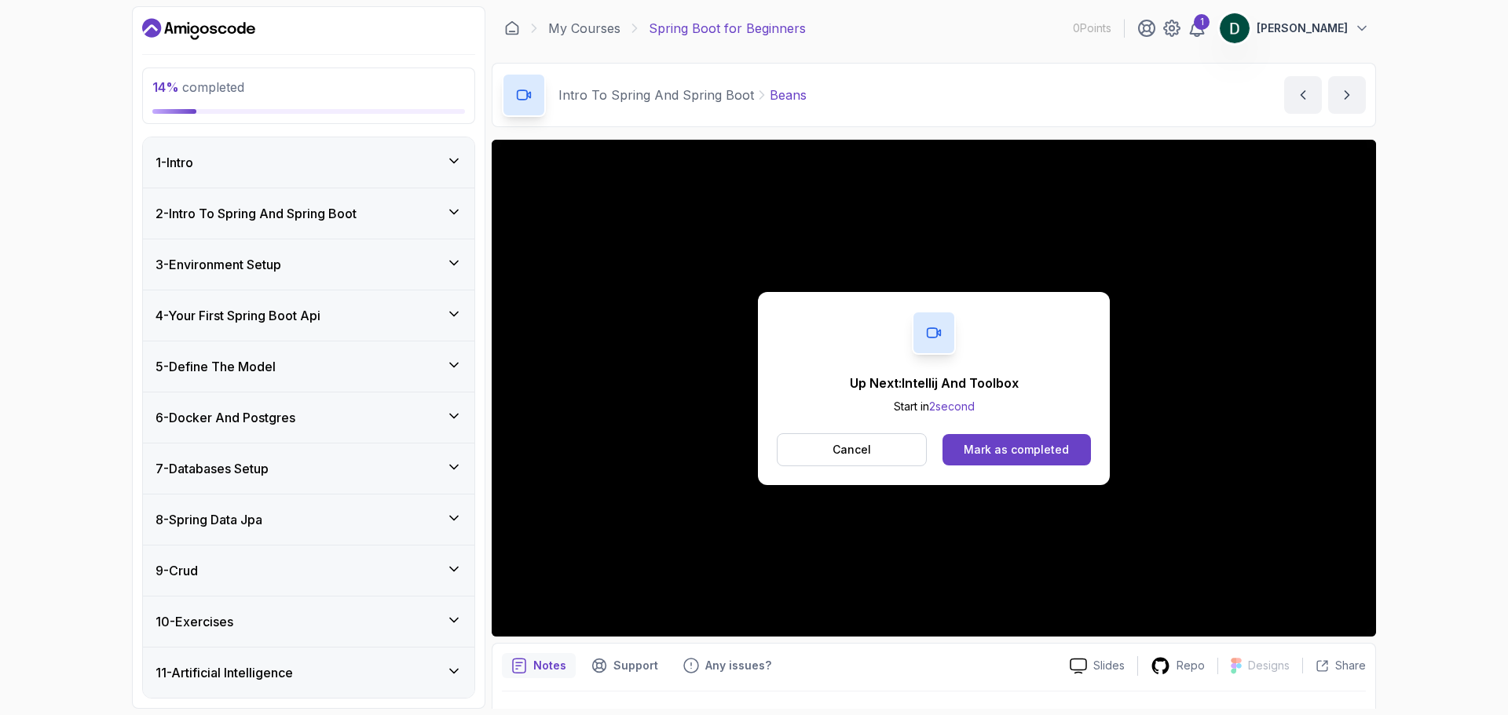
click at [460, 258] on icon at bounding box center [454, 263] width 16 height 16
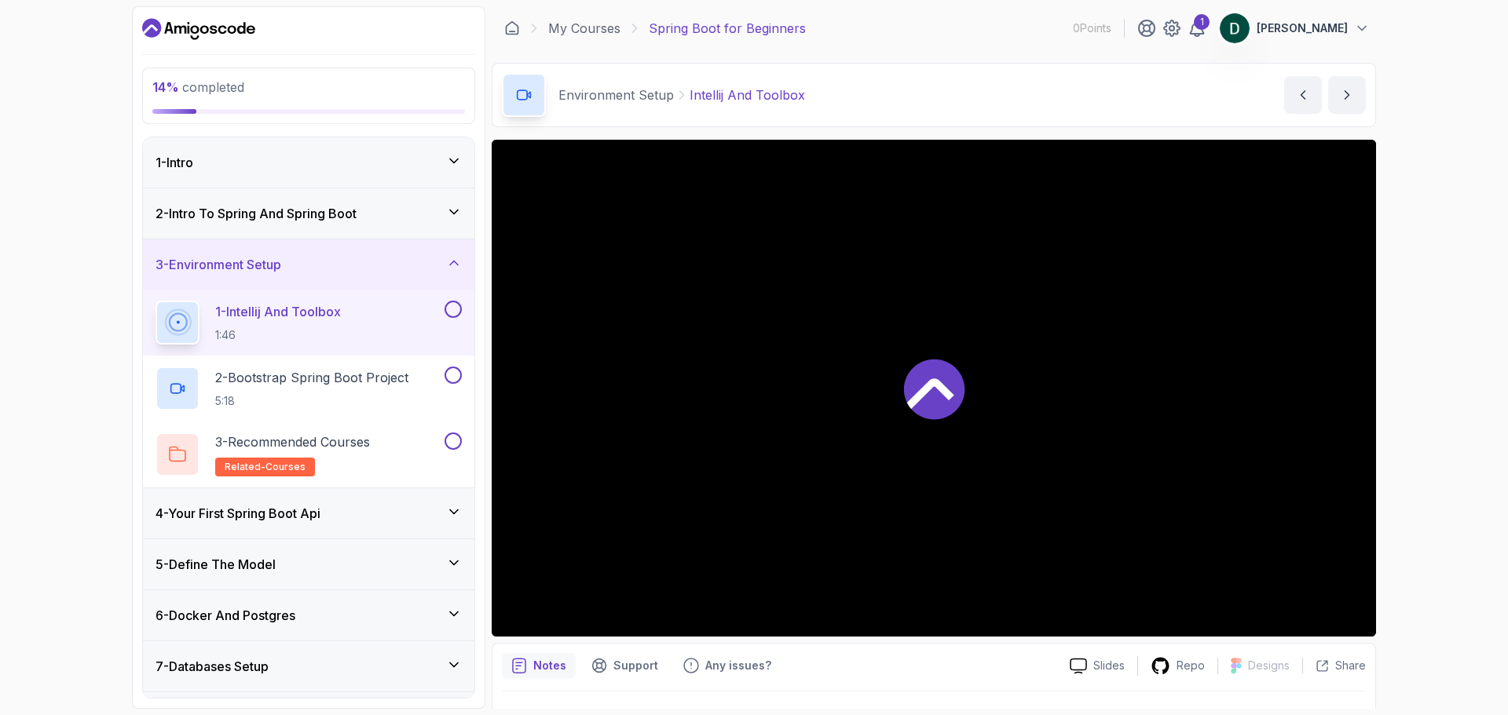
click at [393, 319] on div "1 - Intellij And Toolbox 1:46" at bounding box center [298, 323] width 286 height 44
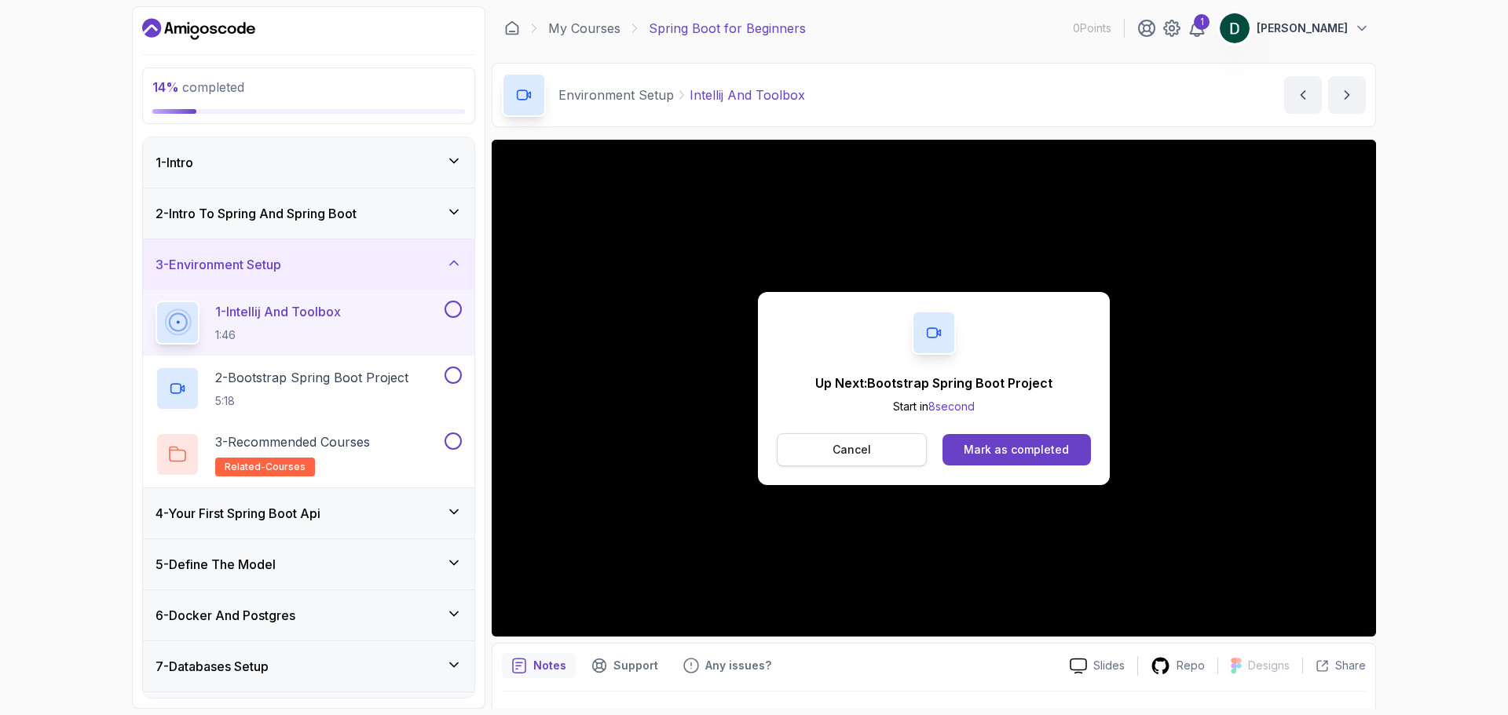
click at [887, 442] on button "Cancel" at bounding box center [852, 449] width 150 height 33
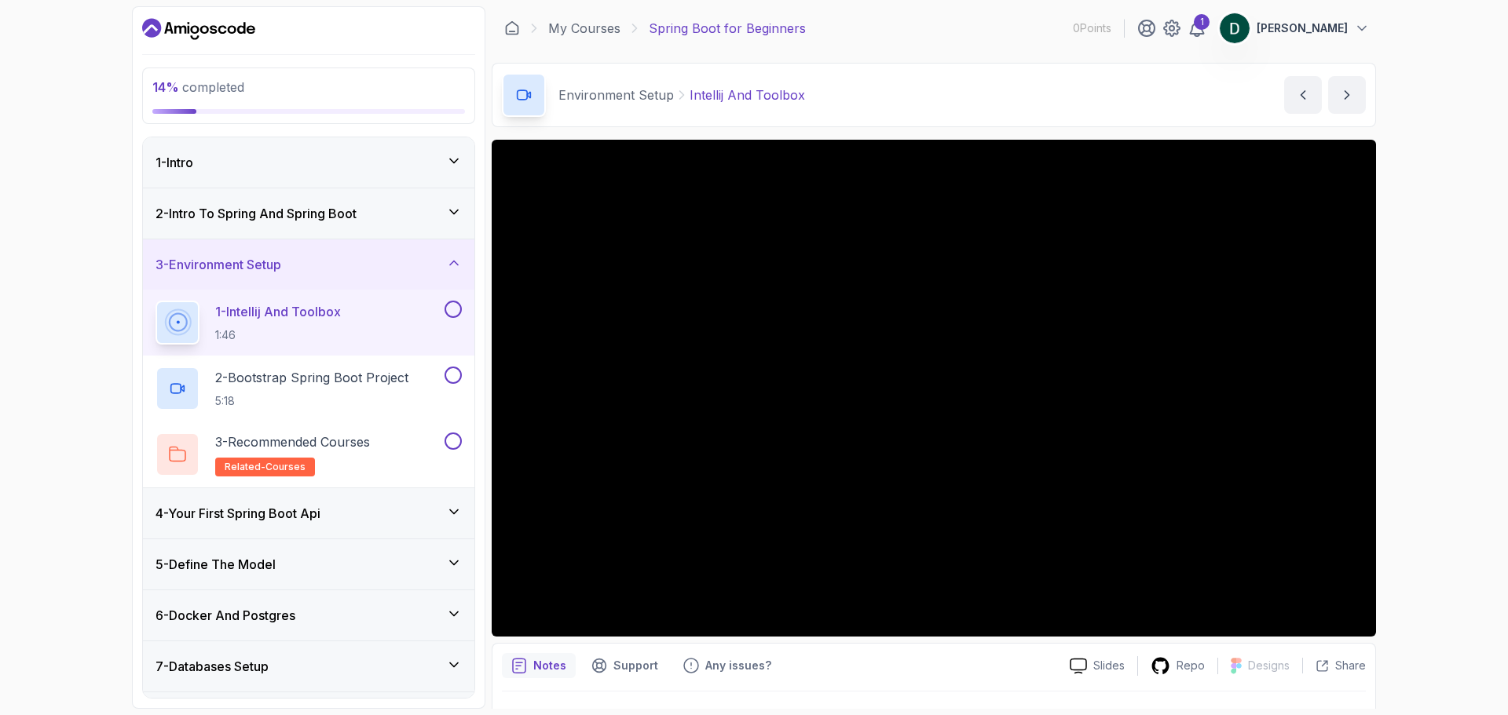
click at [452, 305] on button at bounding box center [452, 309] width 17 height 17
click at [378, 380] on p "2 - Bootstrap Spring Boot Project" at bounding box center [311, 377] width 193 height 19
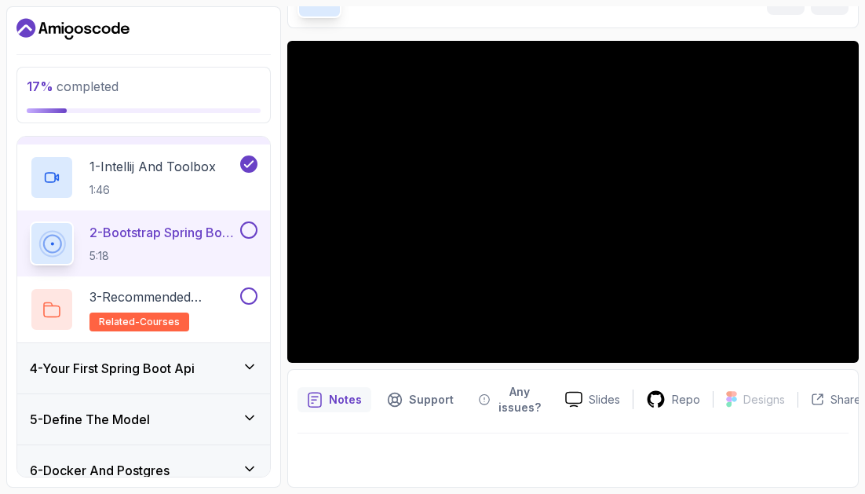
scroll to position [157, 0]
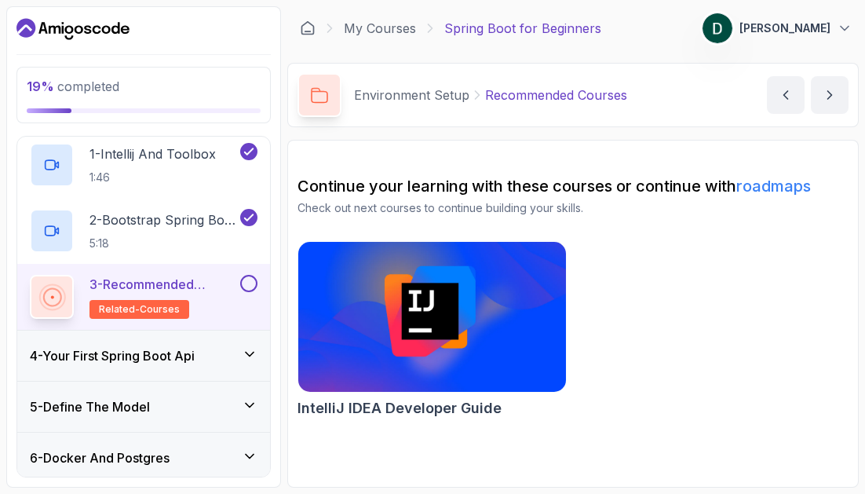
click at [631, 335] on div "IntelliJ IDEA Developer Guide" at bounding box center [573, 332] width 551 height 183
click at [249, 282] on button at bounding box center [248, 283] width 17 height 17
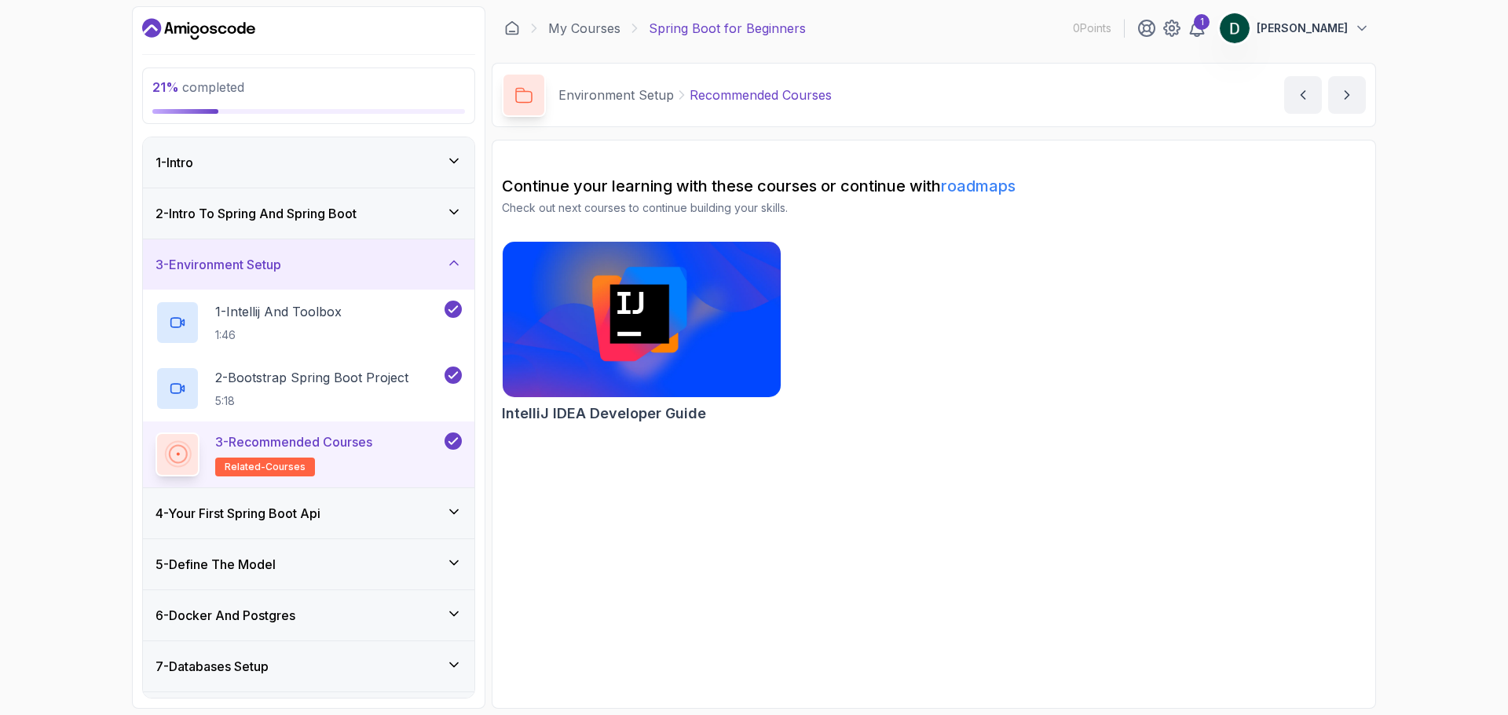
click at [463, 256] on div "3 - Environment Setup" at bounding box center [308, 265] width 331 height 50
